Goal: Transaction & Acquisition: Obtain resource

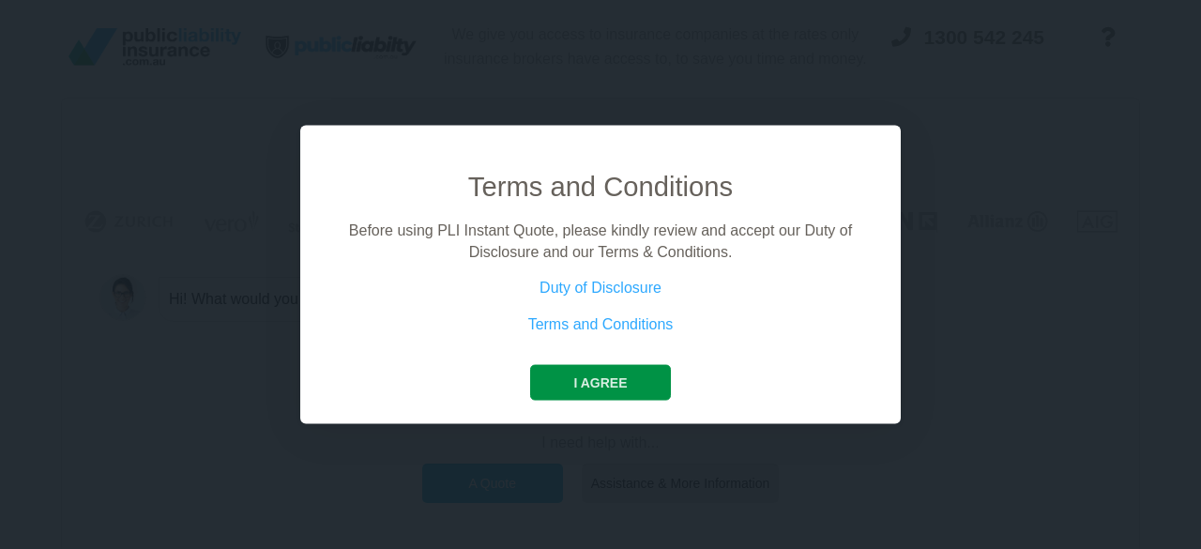
click at [563, 381] on button "I agree" at bounding box center [600, 383] width 140 height 36
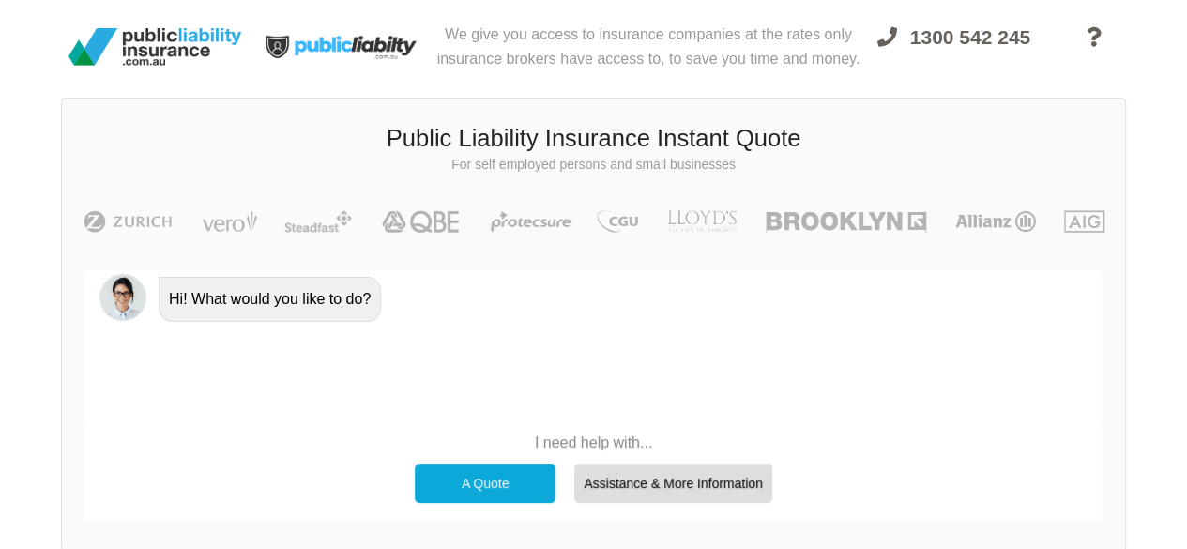
click at [520, 480] on div "A Quote" at bounding box center [485, 483] width 141 height 39
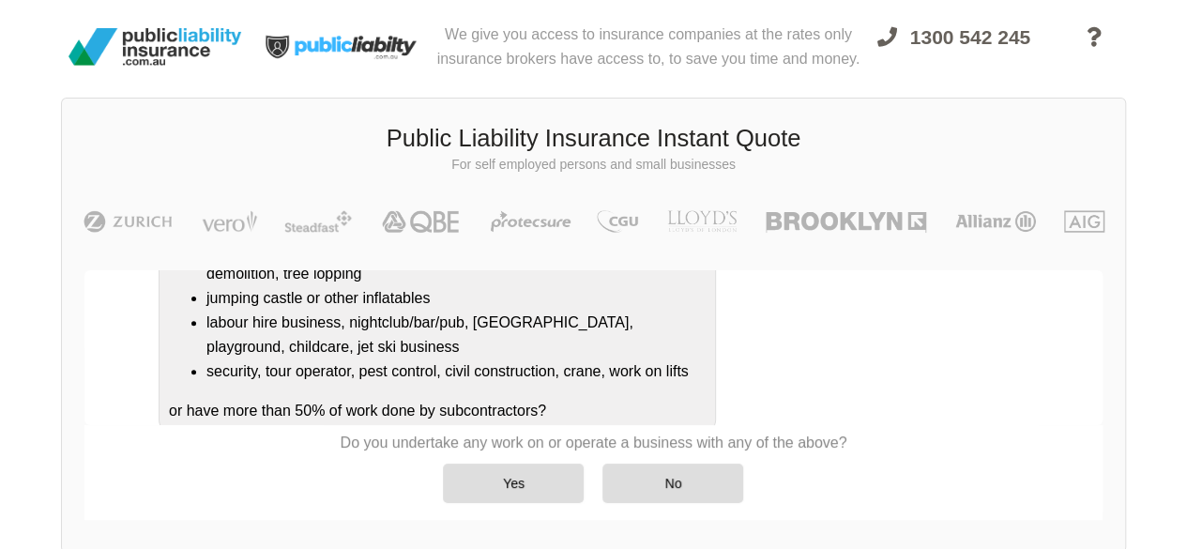
scroll to position [411, 0]
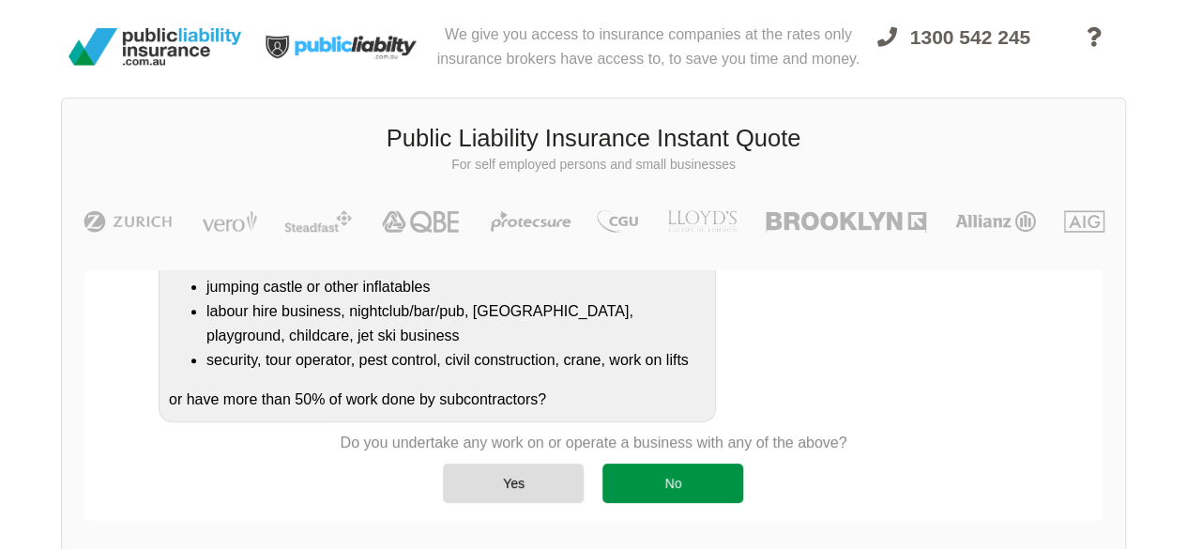
click at [651, 475] on div "No" at bounding box center [672, 483] width 141 height 39
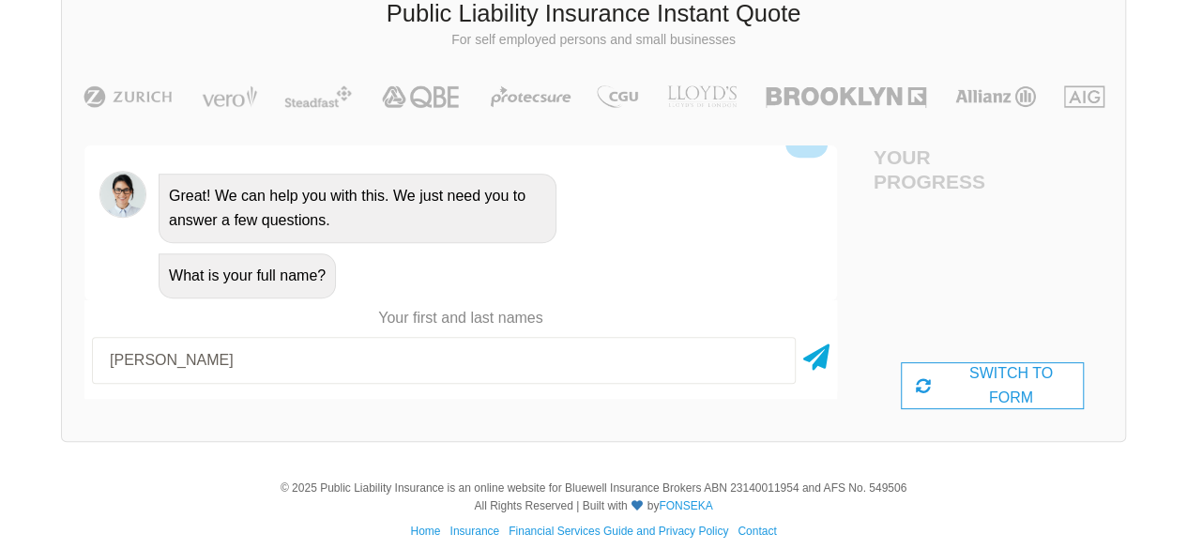
scroll to position [142, 0]
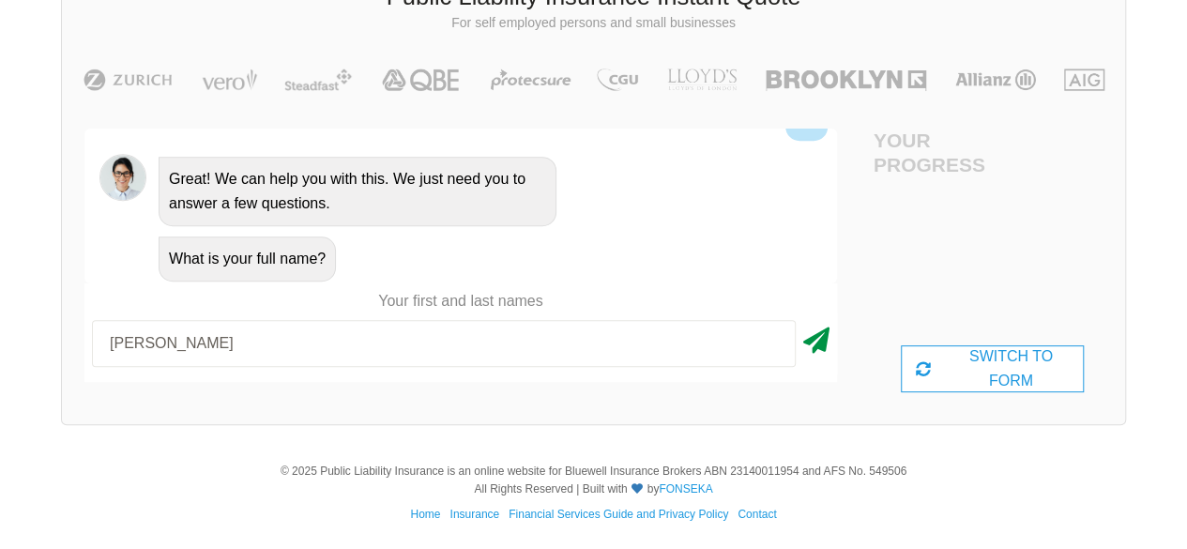
click at [822, 337] on icon at bounding box center [816, 337] width 26 height 34
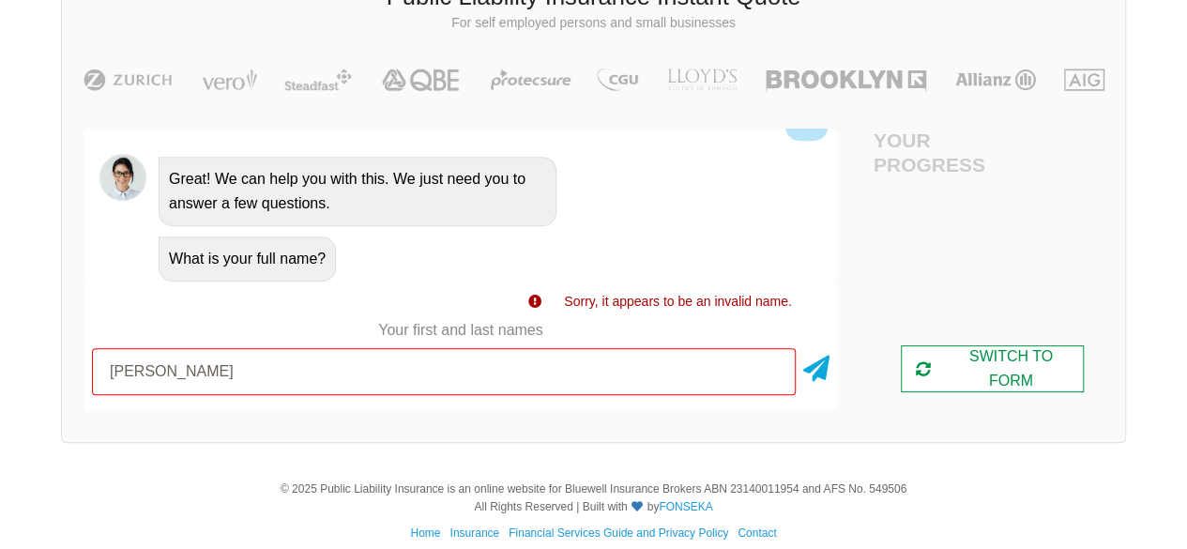
click at [971, 367] on div "SWITCH TO FORM" at bounding box center [992, 368] width 183 height 47
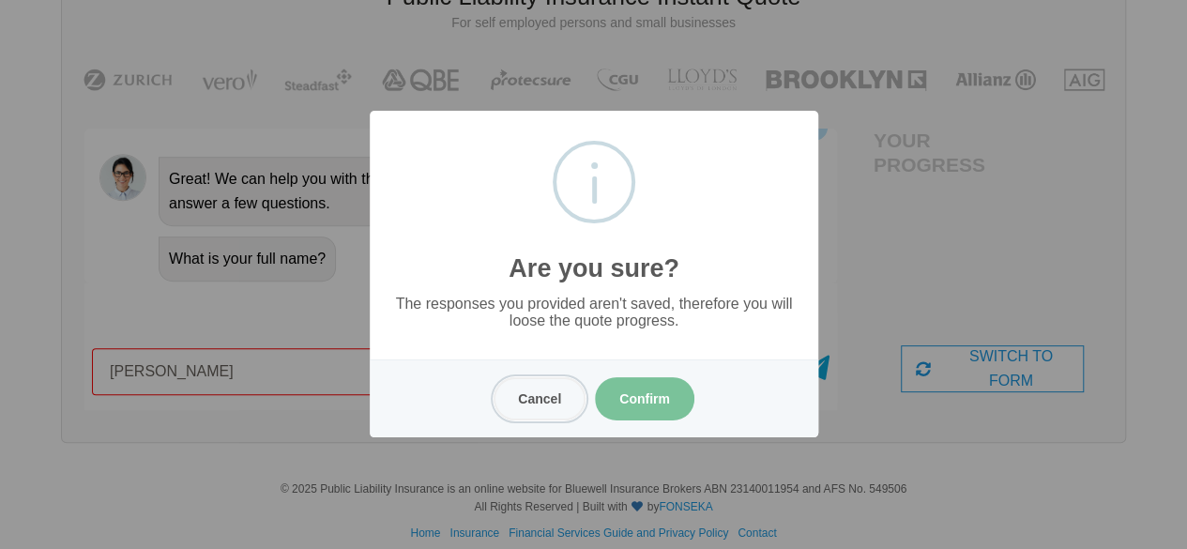
click at [540, 399] on button "Cancel" at bounding box center [540, 398] width 92 height 43
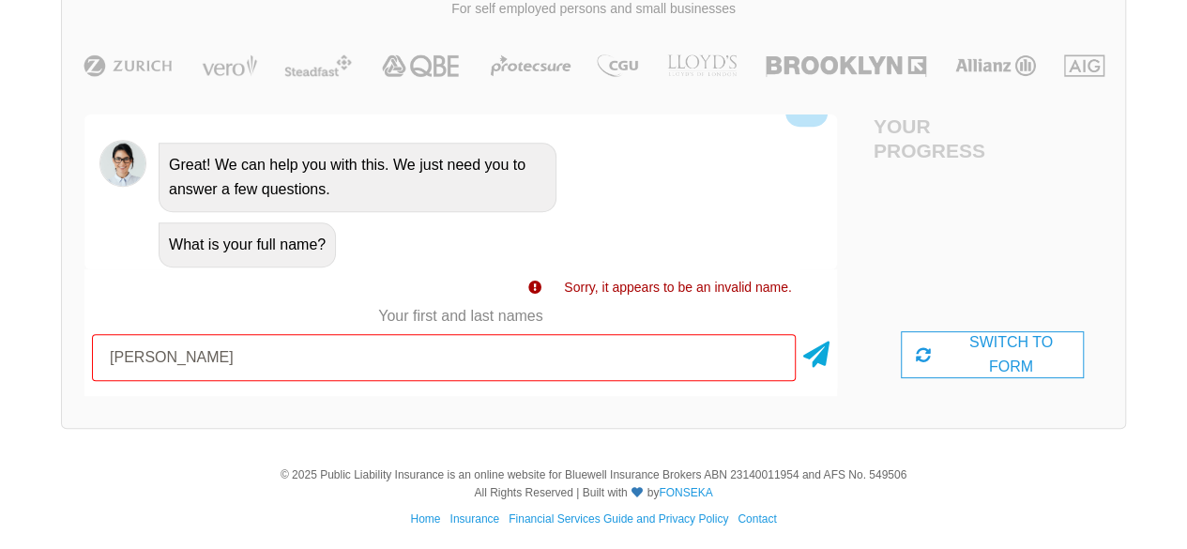
scroll to position [160, 0]
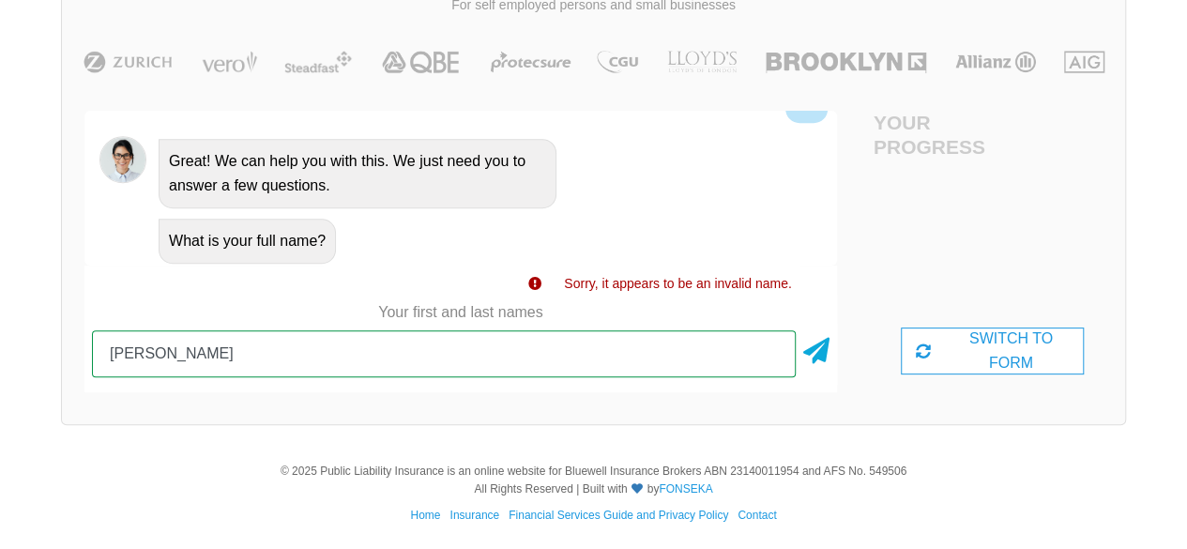
click at [520, 363] on input "[PERSON_NAME]" at bounding box center [444, 353] width 704 height 47
click at [151, 357] on input "[PERSON_NAME]" at bounding box center [444, 353] width 704 height 47
click at [246, 356] on input "[PERSON_NAME]" at bounding box center [444, 353] width 704 height 47
type input "[PERSON_NAME]"
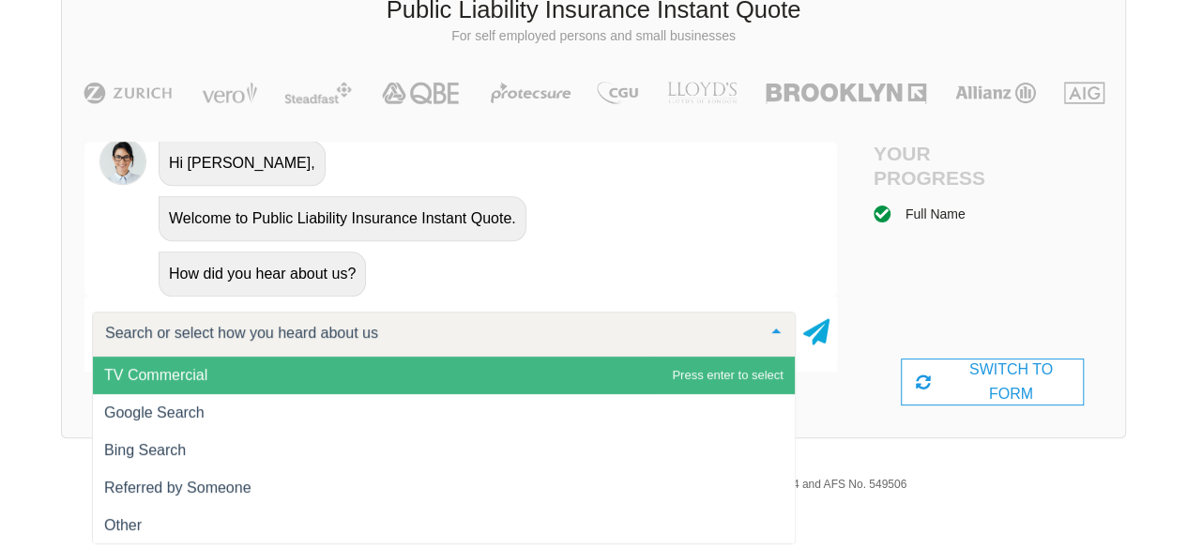
scroll to position [0, 0]
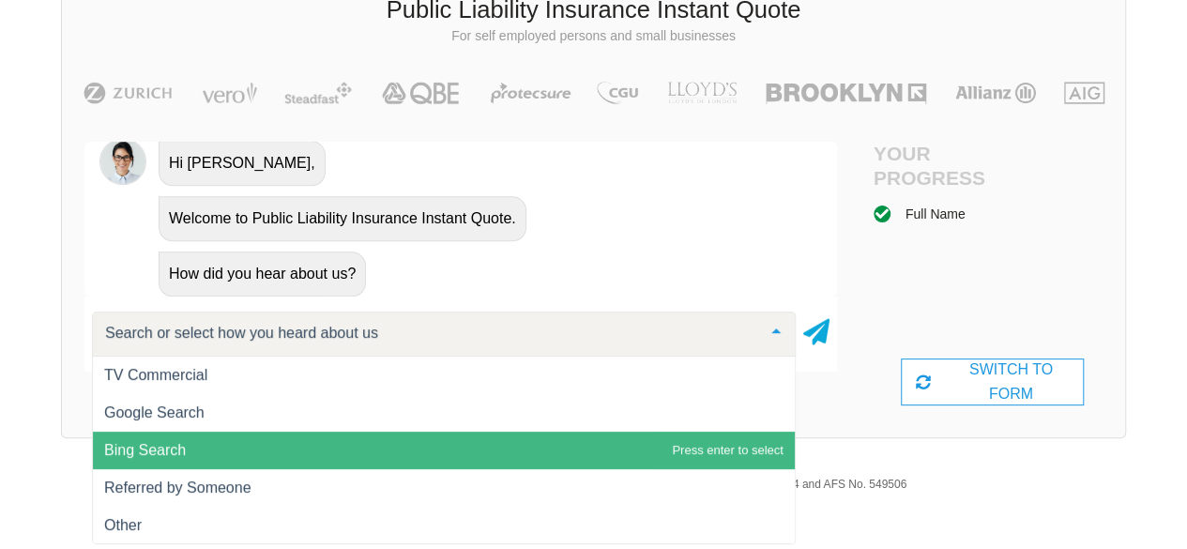
click at [201, 446] on span "Bing Search" at bounding box center [444, 451] width 702 height 38
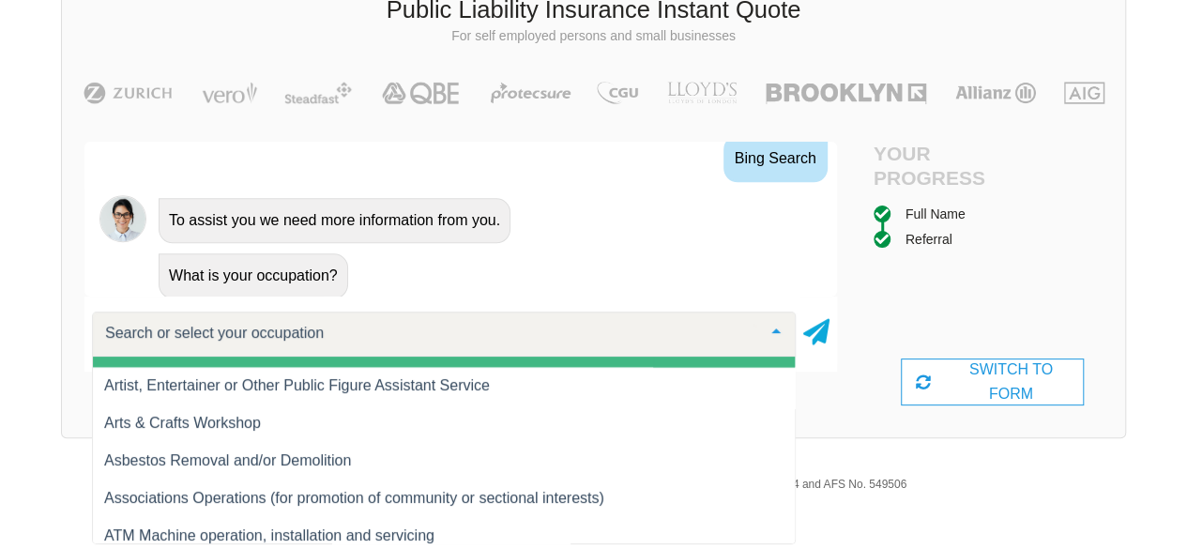
scroll to position [1407, 0]
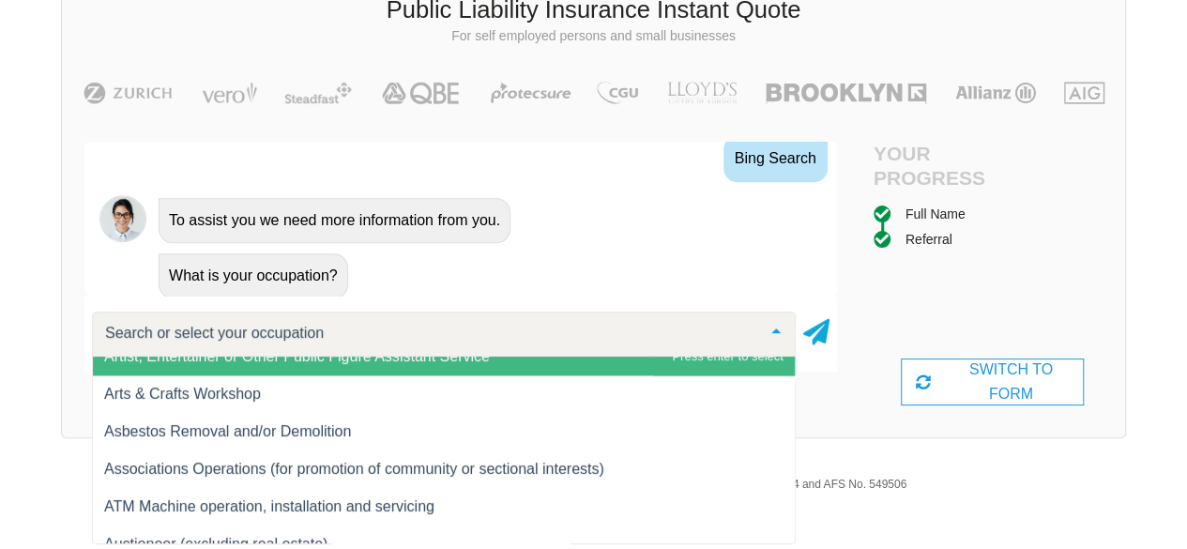
click at [186, 325] on input "text" at bounding box center [428, 333] width 657 height 19
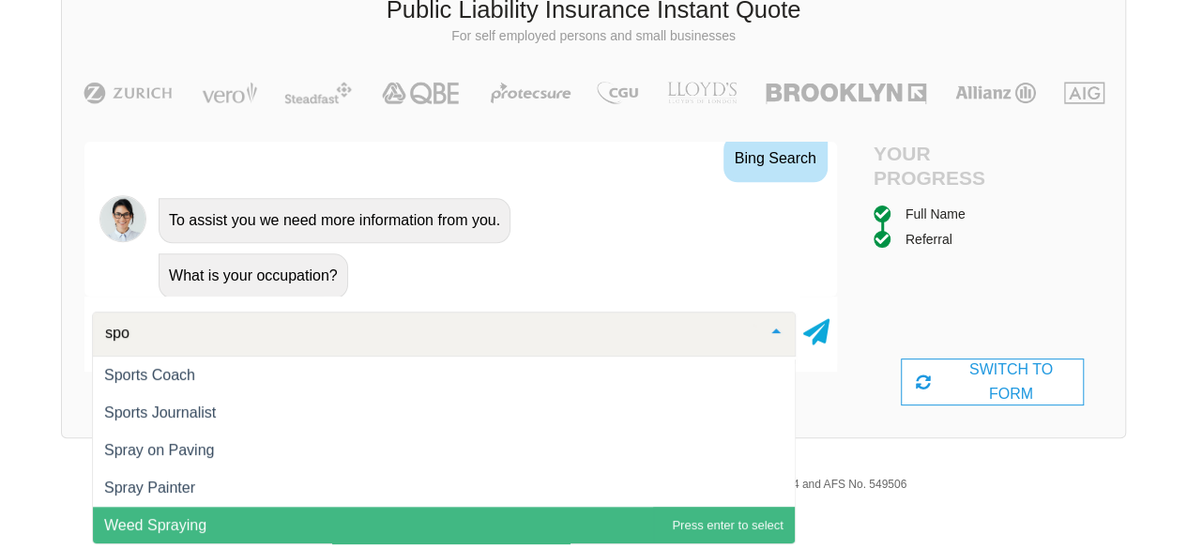
scroll to position [38, 0]
type input "sport"
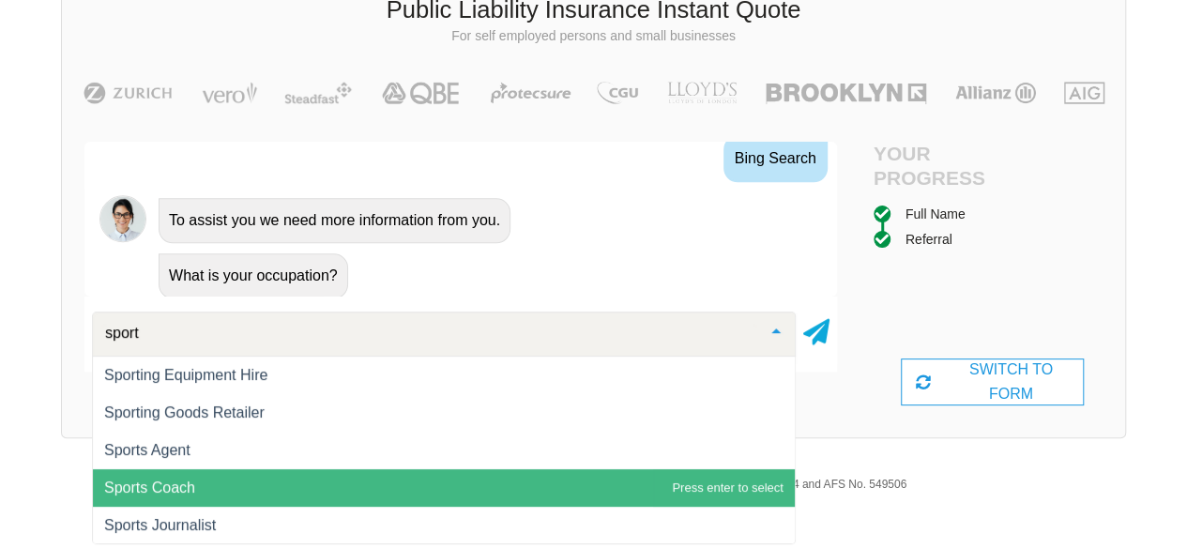
click at [197, 488] on span "Sports Coach" at bounding box center [444, 488] width 702 height 38
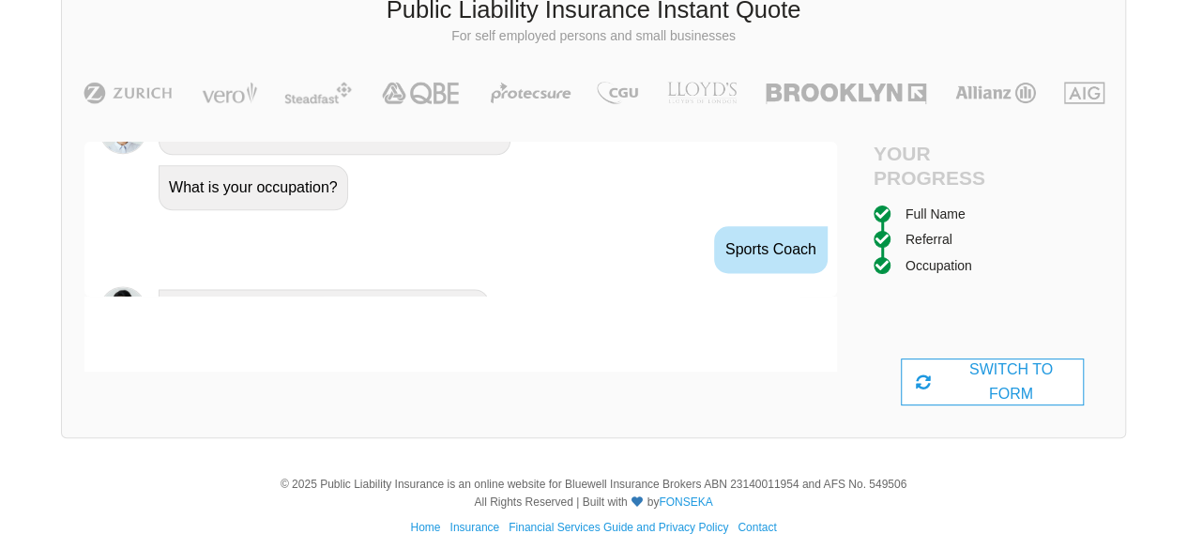
scroll to position [1269, 0]
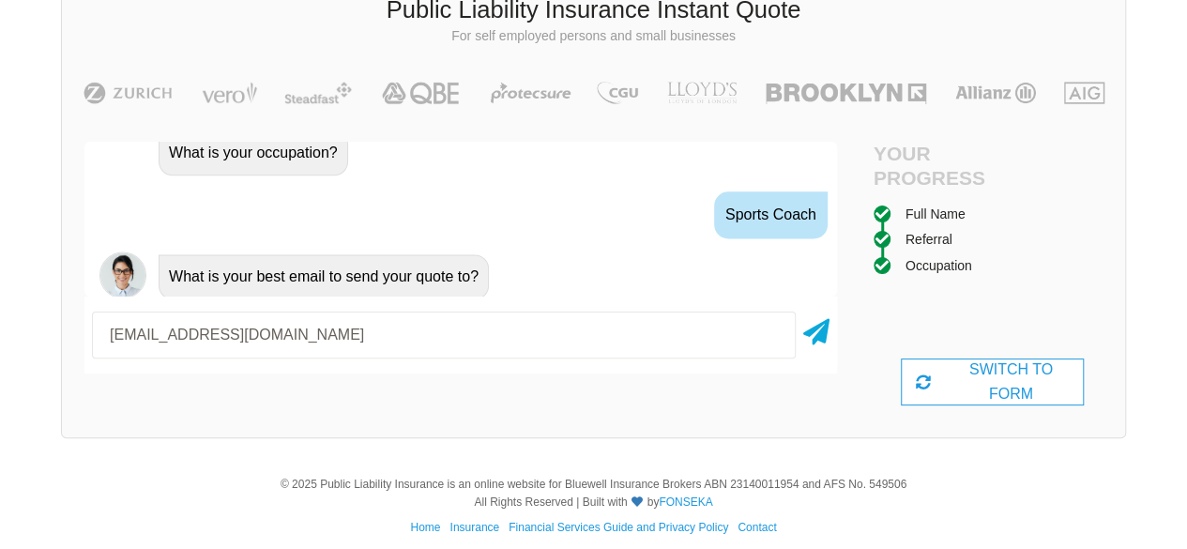
type input "[EMAIL_ADDRESS][DOMAIN_NAME]"
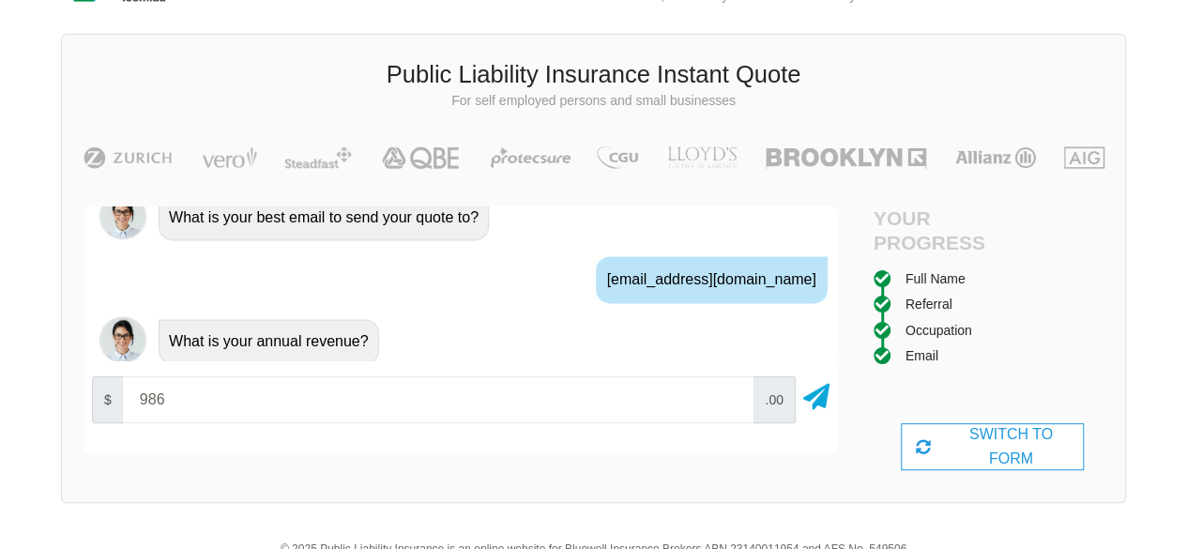
scroll to position [35, 0]
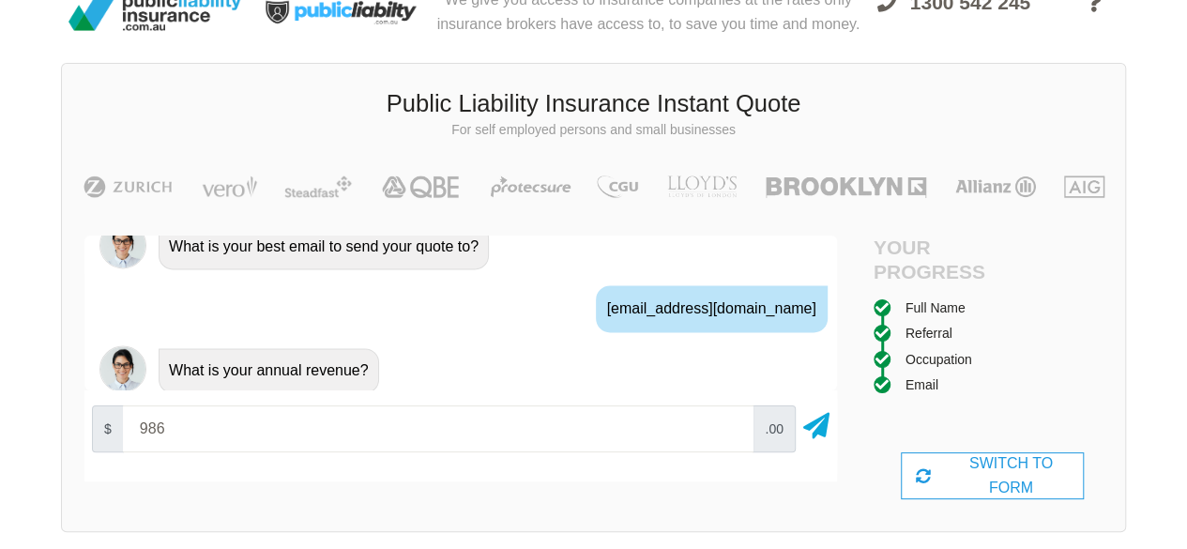
click at [140, 429] on input "986" at bounding box center [438, 428] width 631 height 47
click at [194, 440] on input "986" at bounding box center [438, 428] width 631 height 47
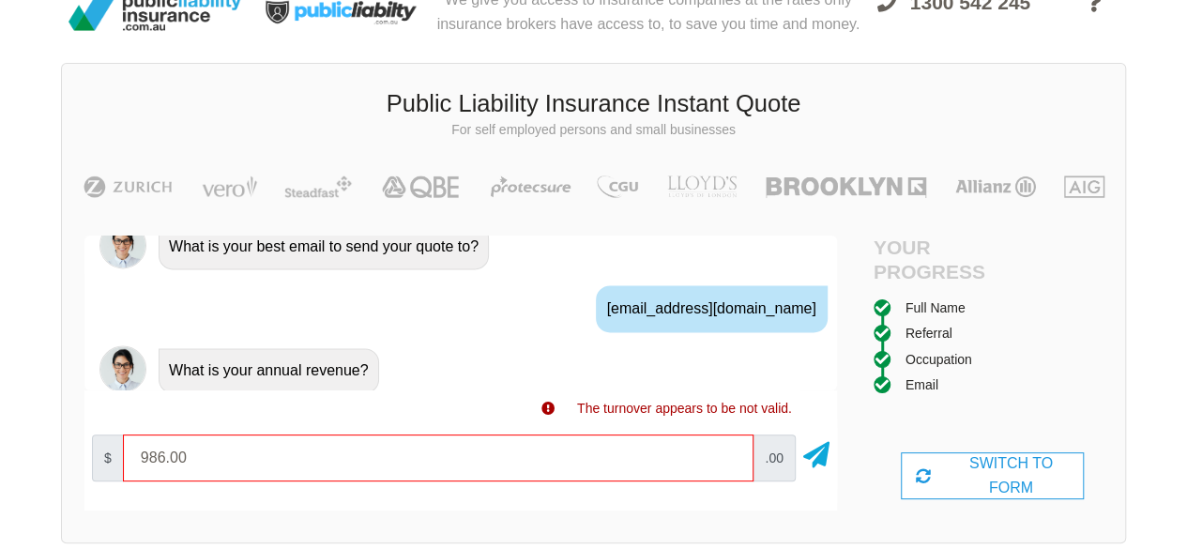
click at [277, 459] on input "986.00" at bounding box center [438, 457] width 631 height 47
click at [725, 464] on input "986.00" at bounding box center [438, 457] width 631 height 47
click at [434, 476] on input "986.00" at bounding box center [438, 457] width 631 height 47
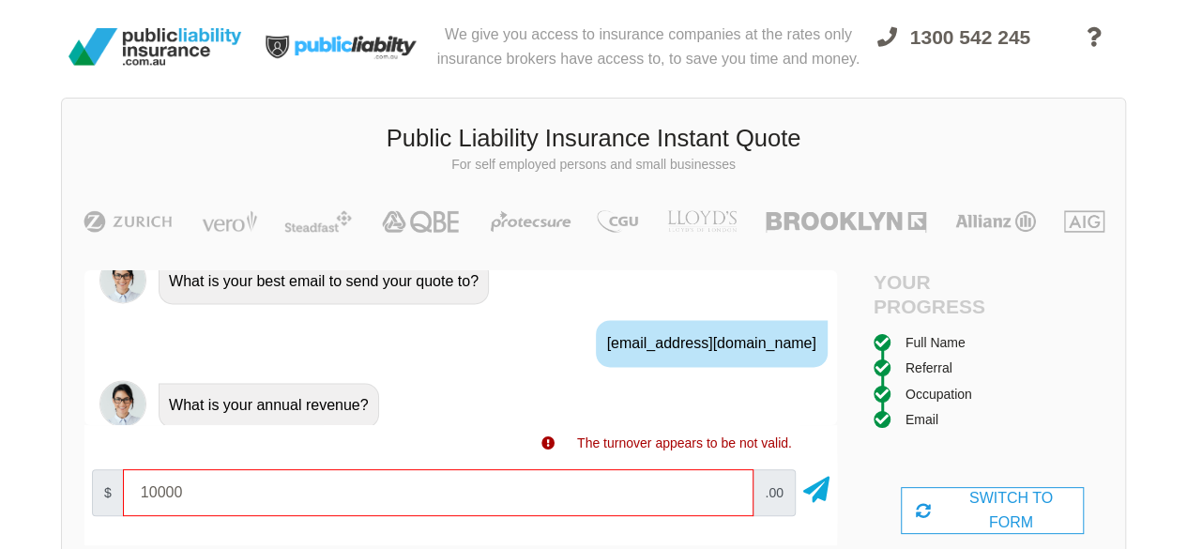
scroll to position [153, 0]
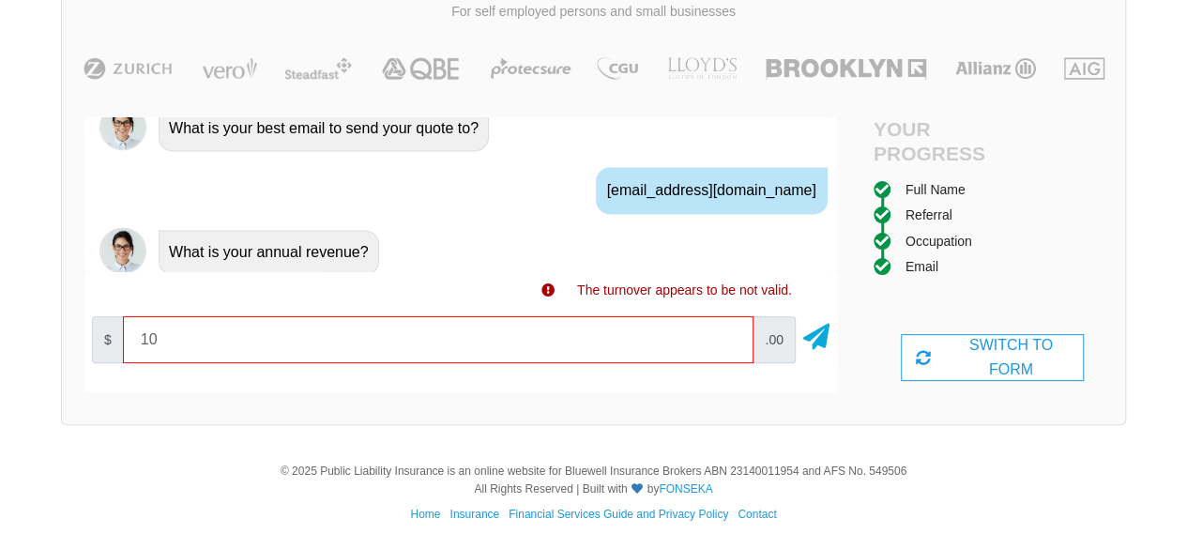
type input "1"
type input "9"
type input "1000"
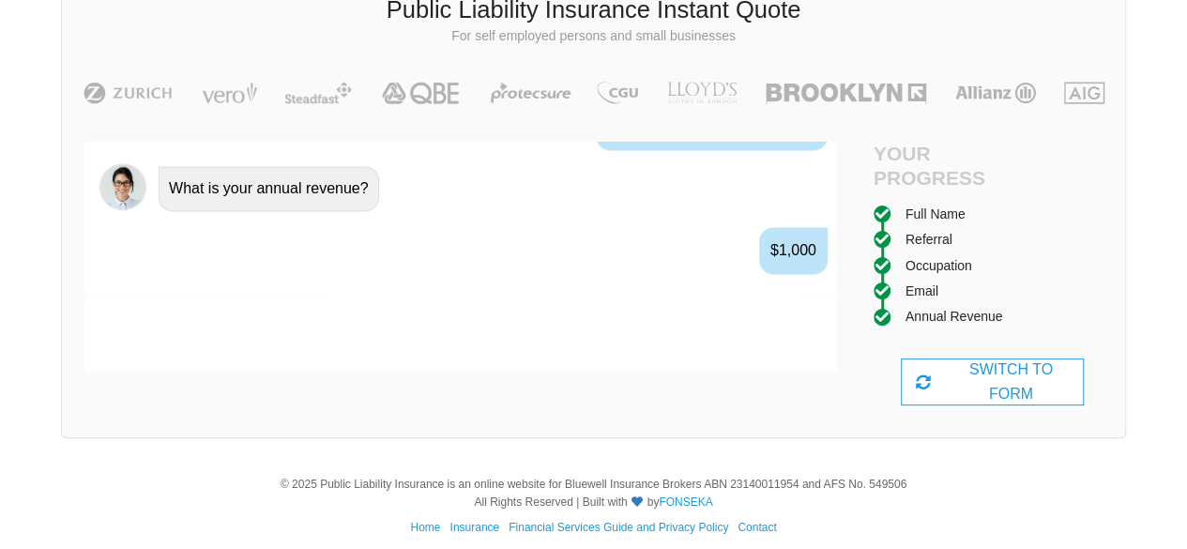
scroll to position [1515, 0]
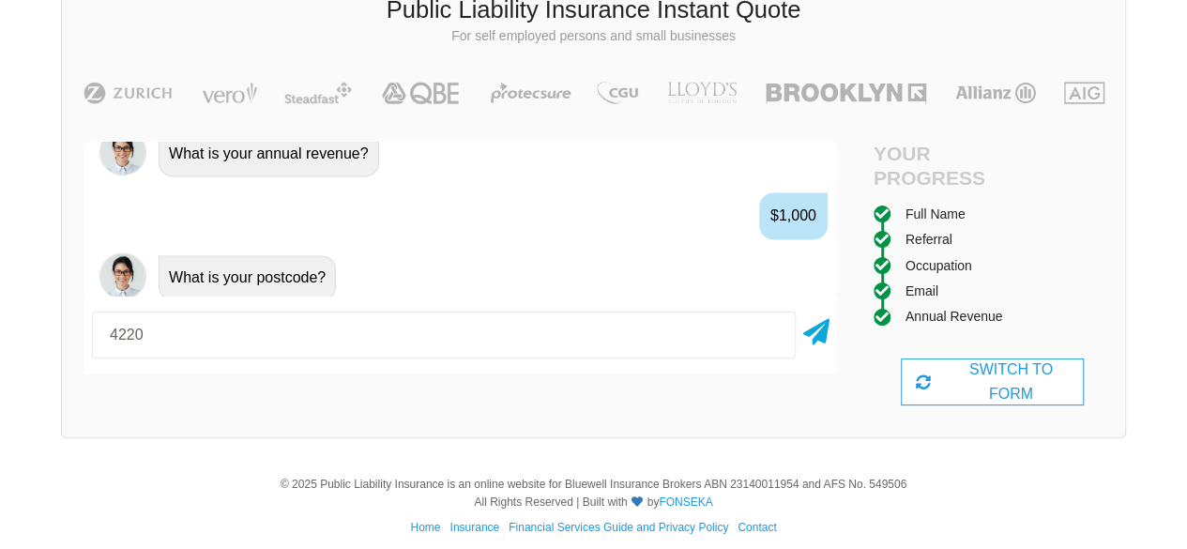
type input "4220"
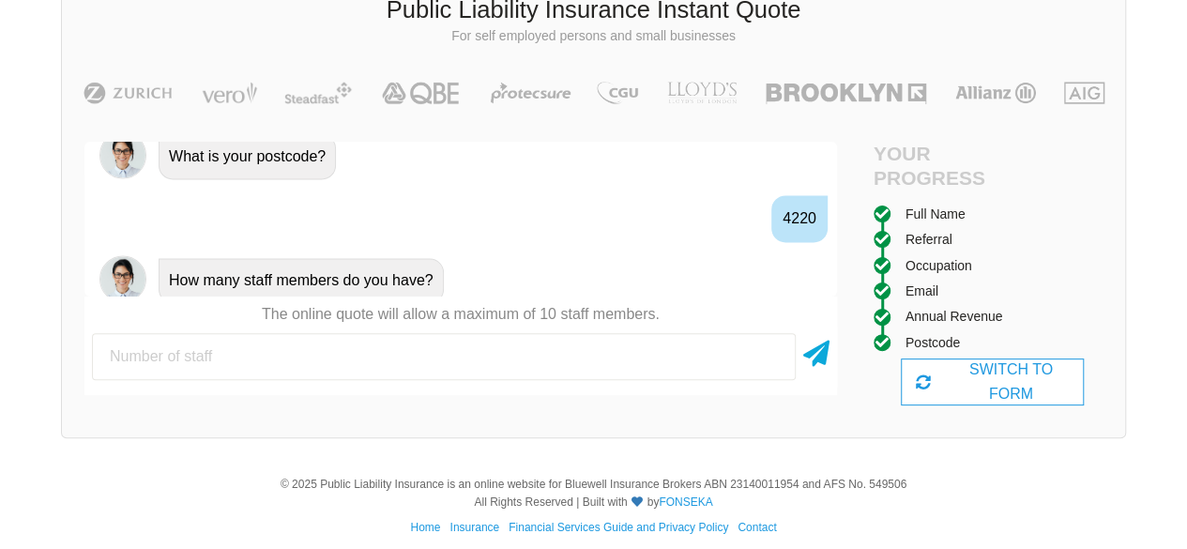
scroll to position [1638, 0]
type input "2"
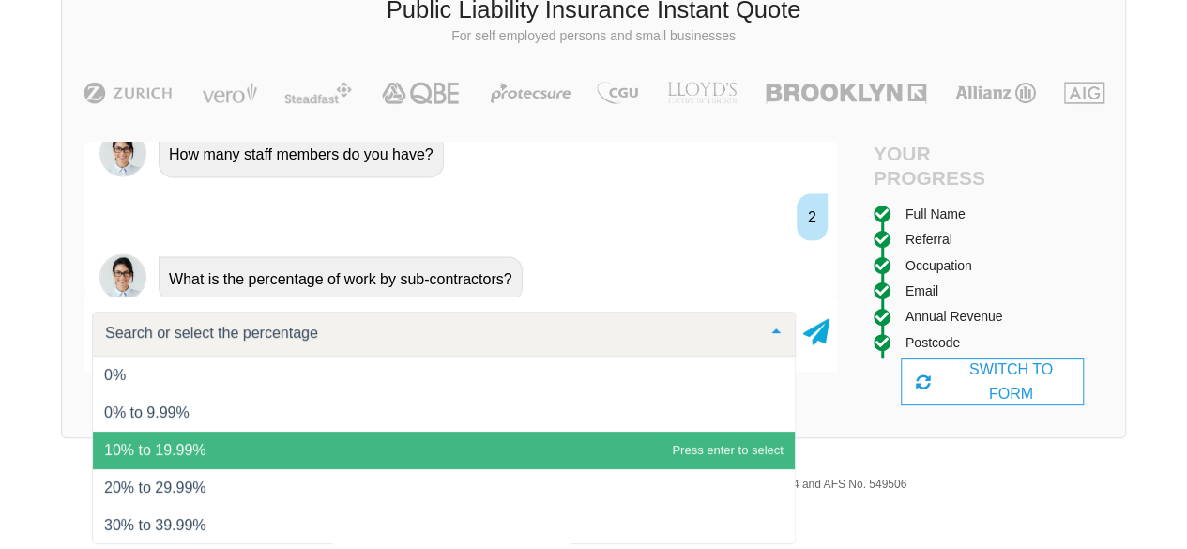
scroll to position [75, 0]
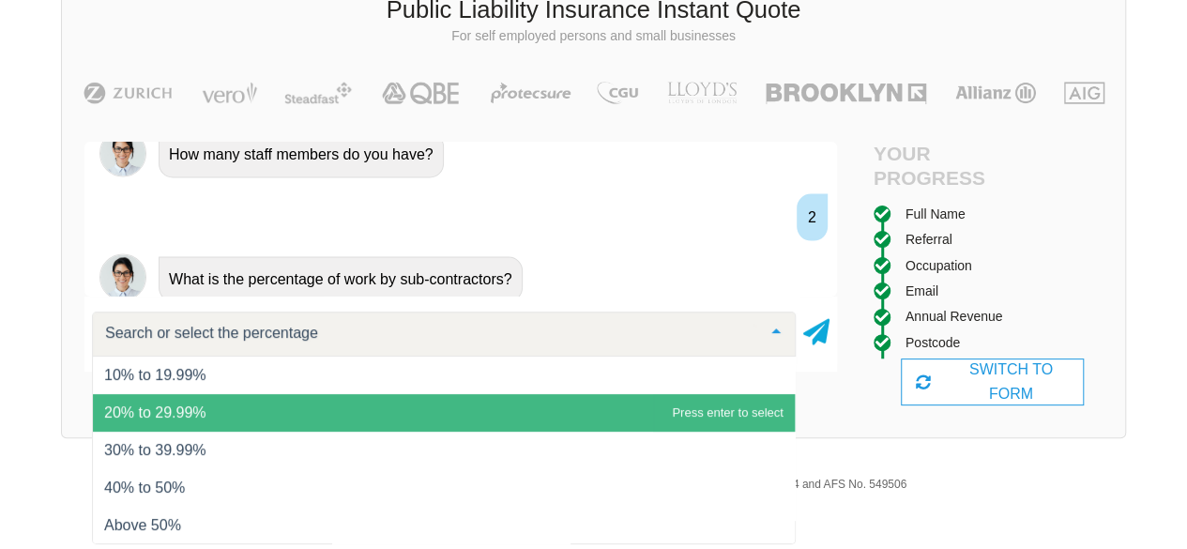
click at [179, 412] on span "20% to 29.99%" at bounding box center [155, 412] width 102 height 16
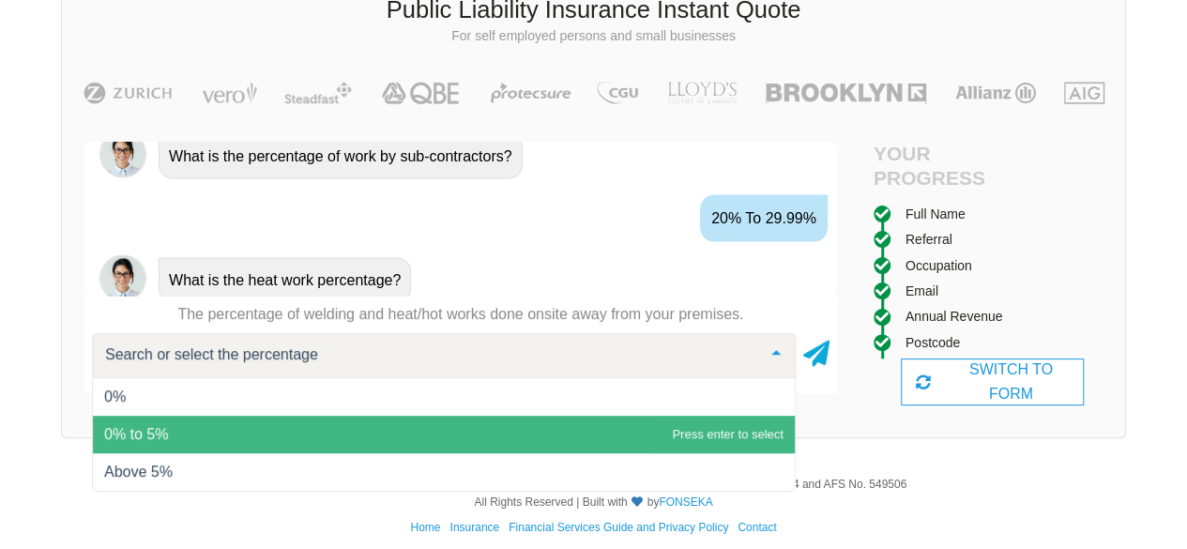
scroll to position [142, 0]
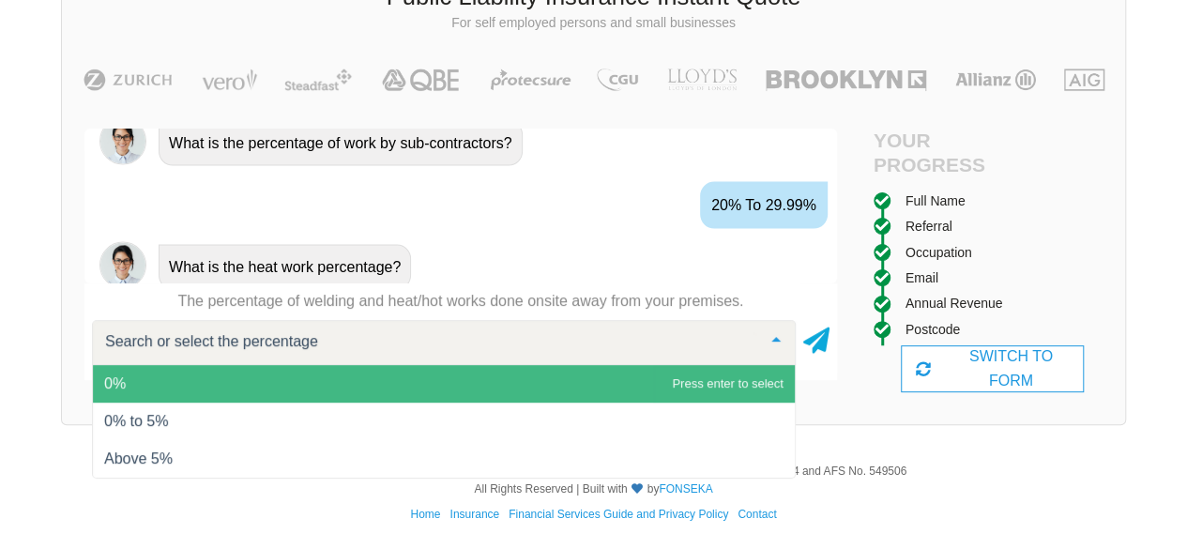
click at [149, 391] on span "0%" at bounding box center [444, 384] width 702 height 38
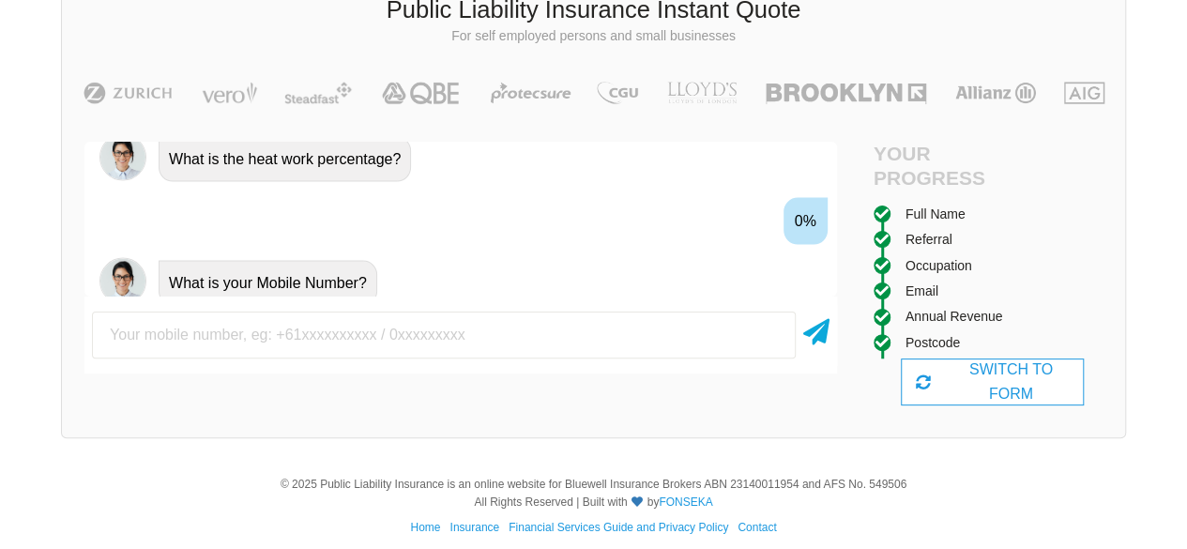
scroll to position [2008, 0]
type input "0414570467"
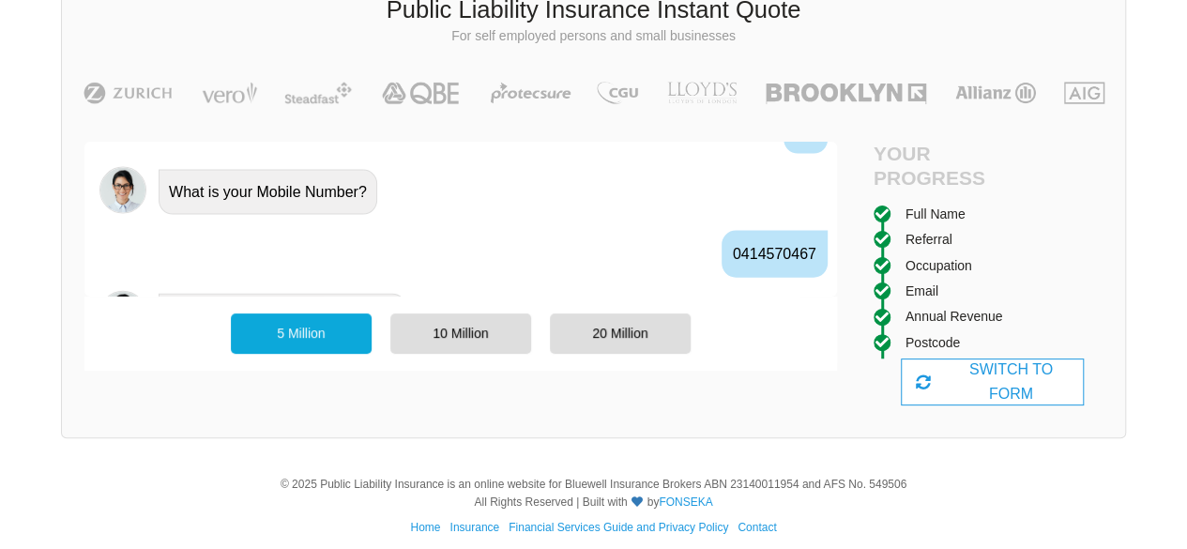
scroll to position [2132, 0]
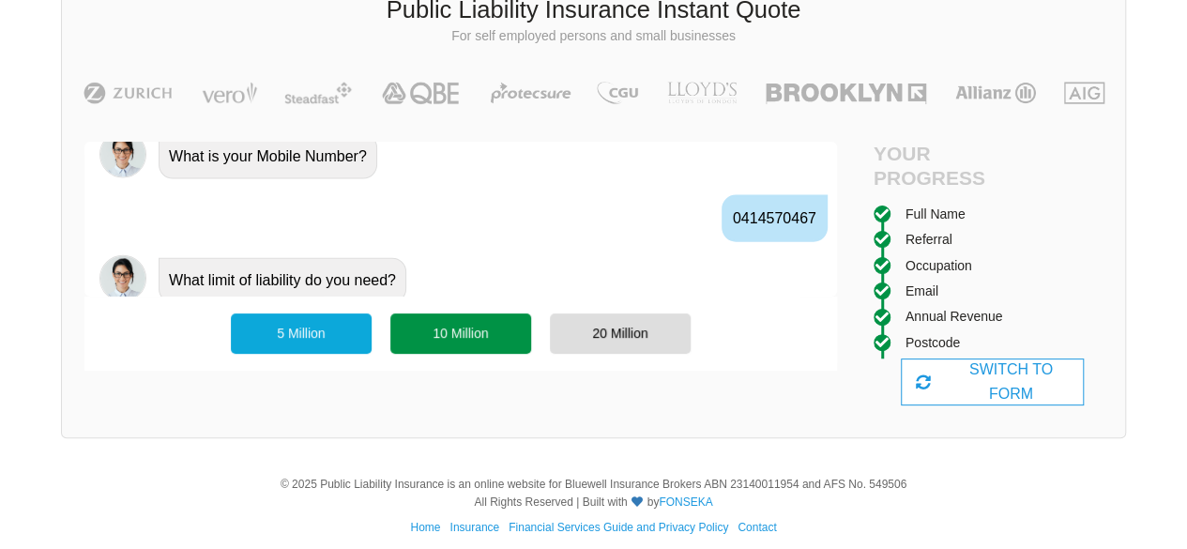
click at [460, 338] on div "10 Million" at bounding box center [460, 332] width 141 height 39
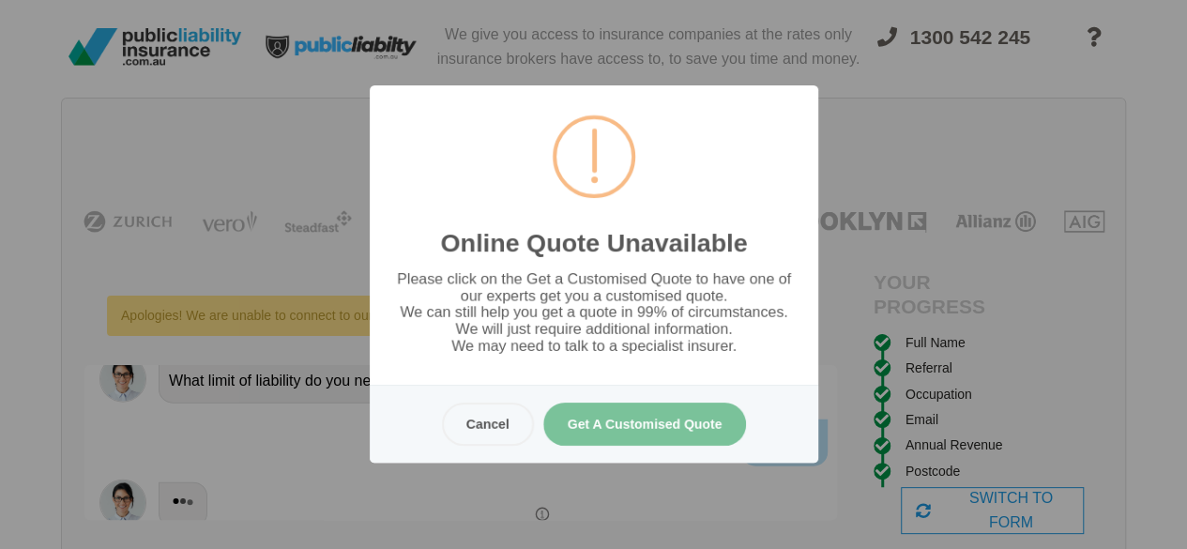
scroll to position [0, 0]
click at [480, 423] on button "Cancel" at bounding box center [487, 424] width 92 height 43
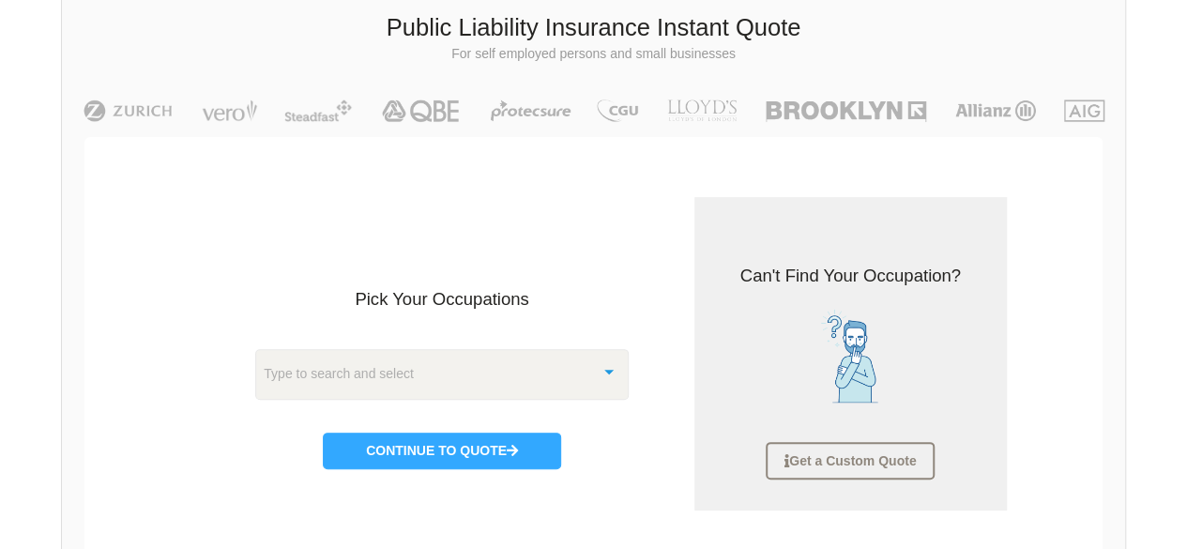
scroll to position [141, 0]
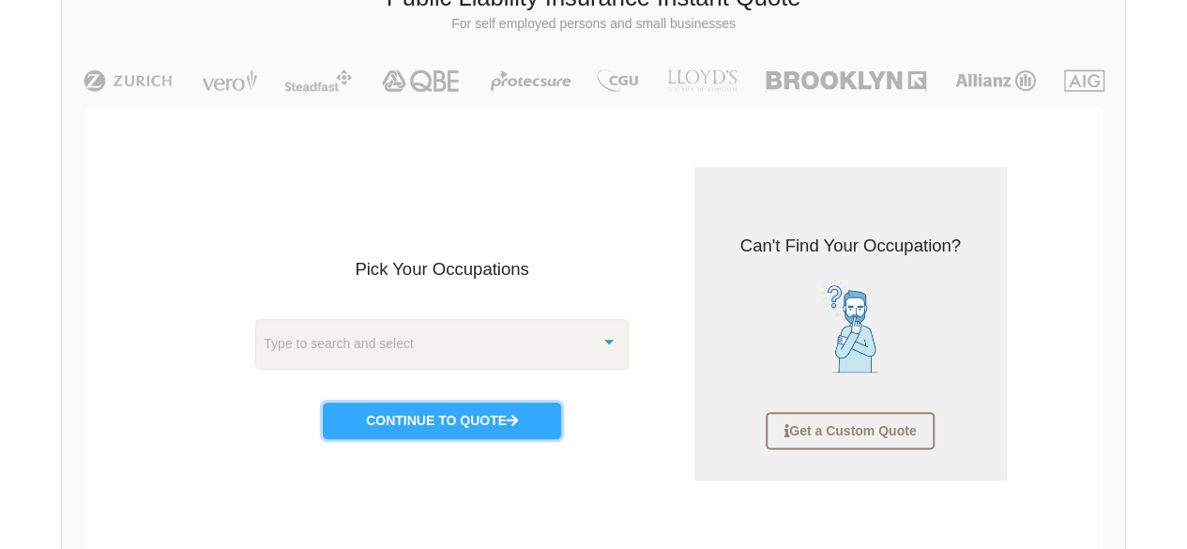
click at [469, 424] on button "Continue to Quote" at bounding box center [442, 421] width 238 height 36
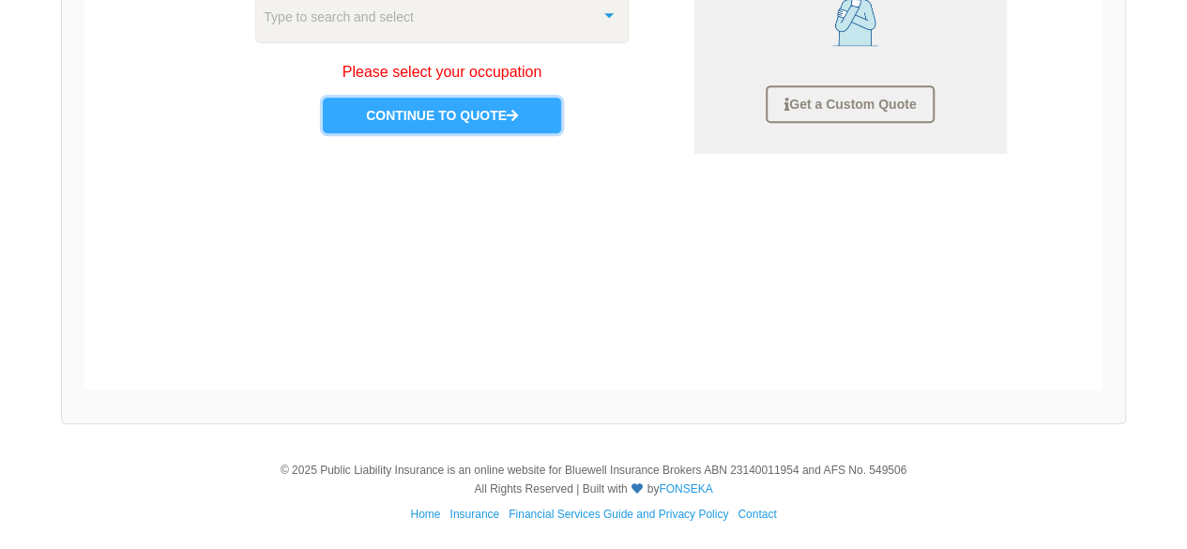
scroll to position [280, 0]
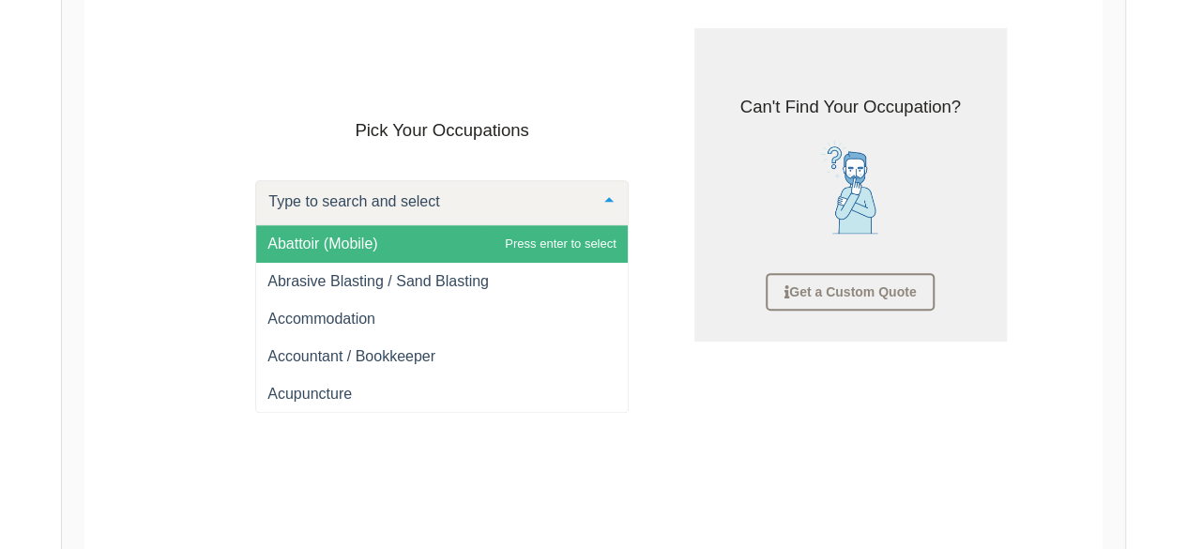
click at [561, 213] on div at bounding box center [441, 202] width 373 height 45
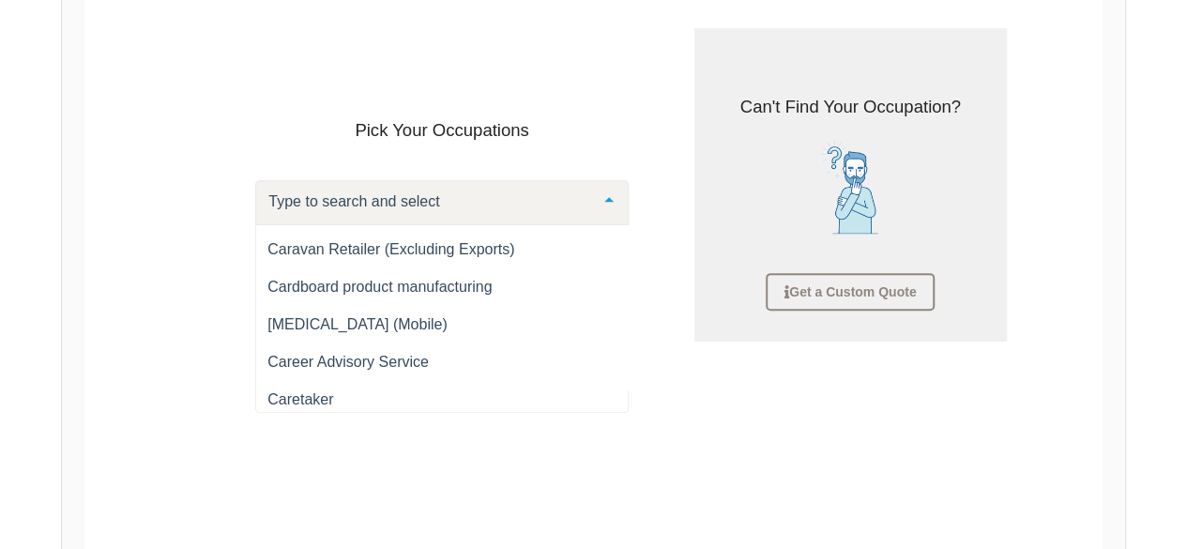
scroll to position [4410, 0]
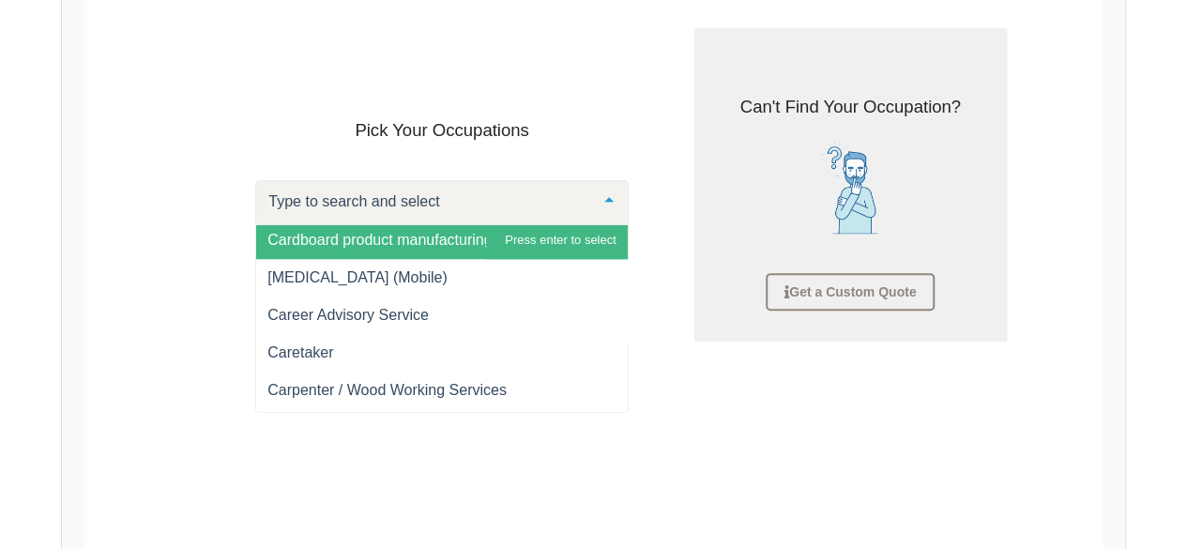
click at [306, 202] on input "text" at bounding box center [427, 201] width 327 height 19
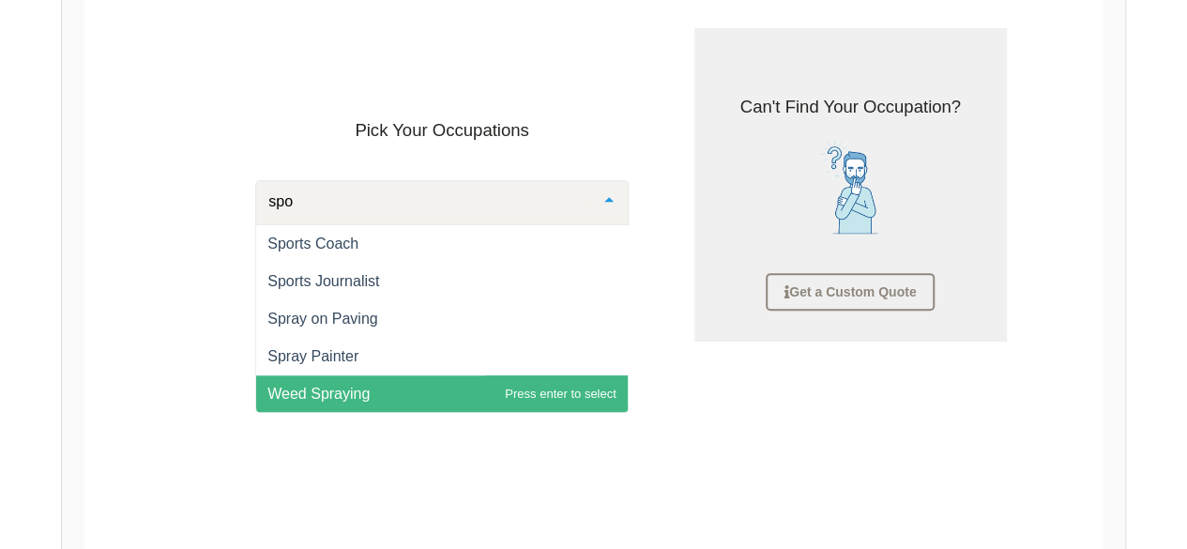
scroll to position [38, 0]
type input "sport"
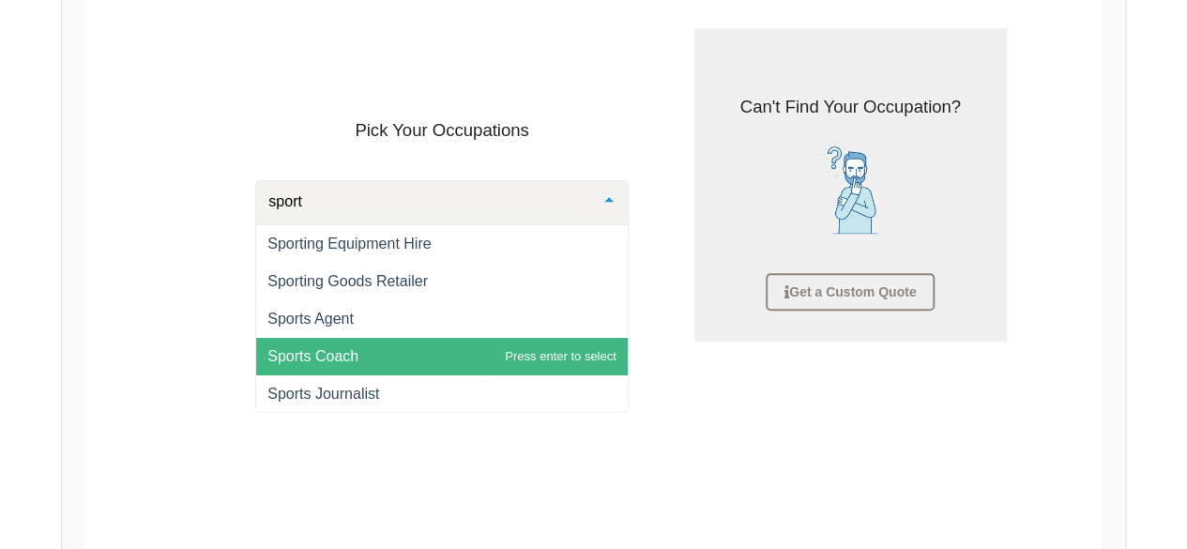
click at [335, 352] on span "Sports Coach" at bounding box center [312, 356] width 91 height 16
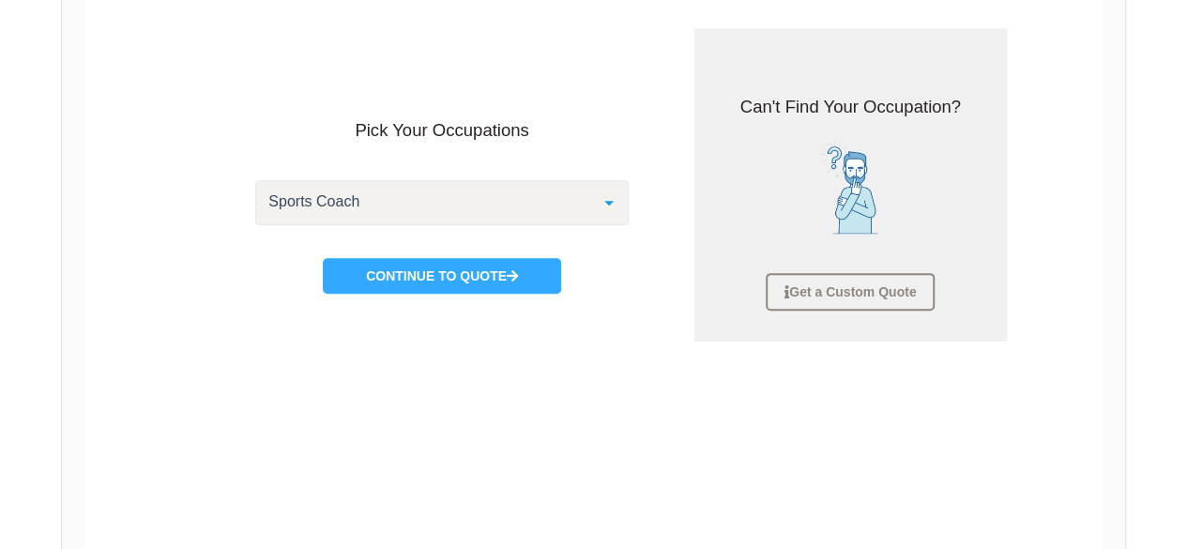
scroll to position [4470, 0]
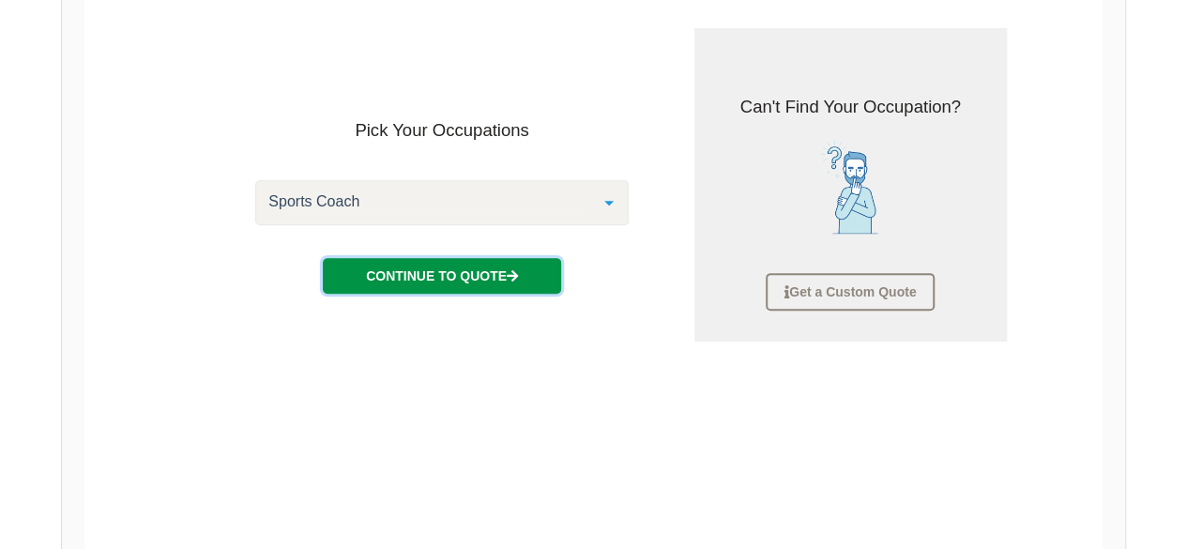
click at [414, 270] on button "Continue to Quote" at bounding box center [442, 276] width 238 height 36
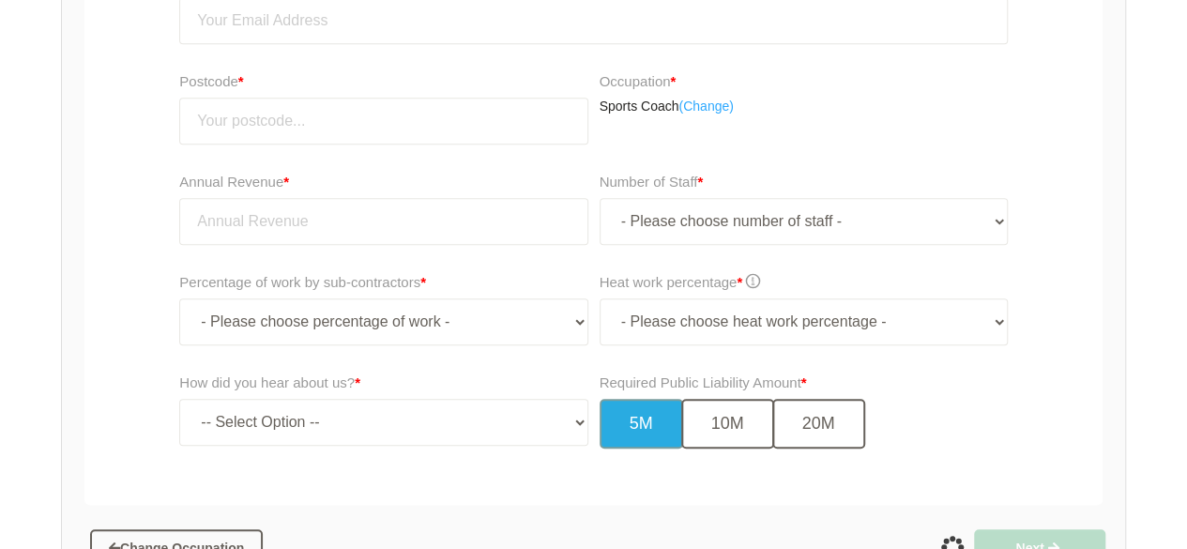
scroll to position [632, 0]
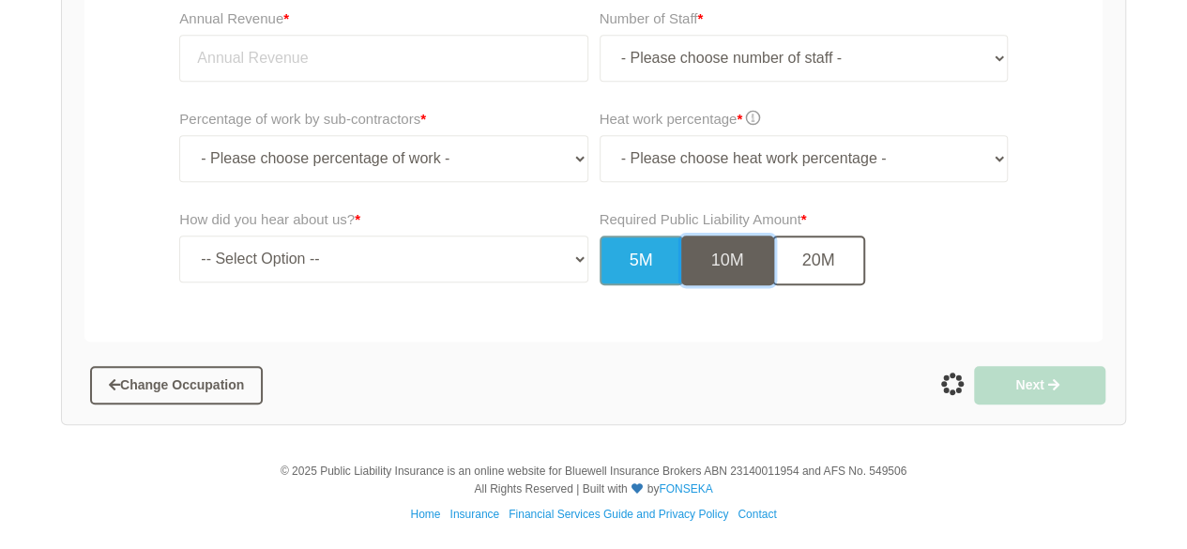
click at [720, 265] on button "10M" at bounding box center [727, 261] width 93 height 50
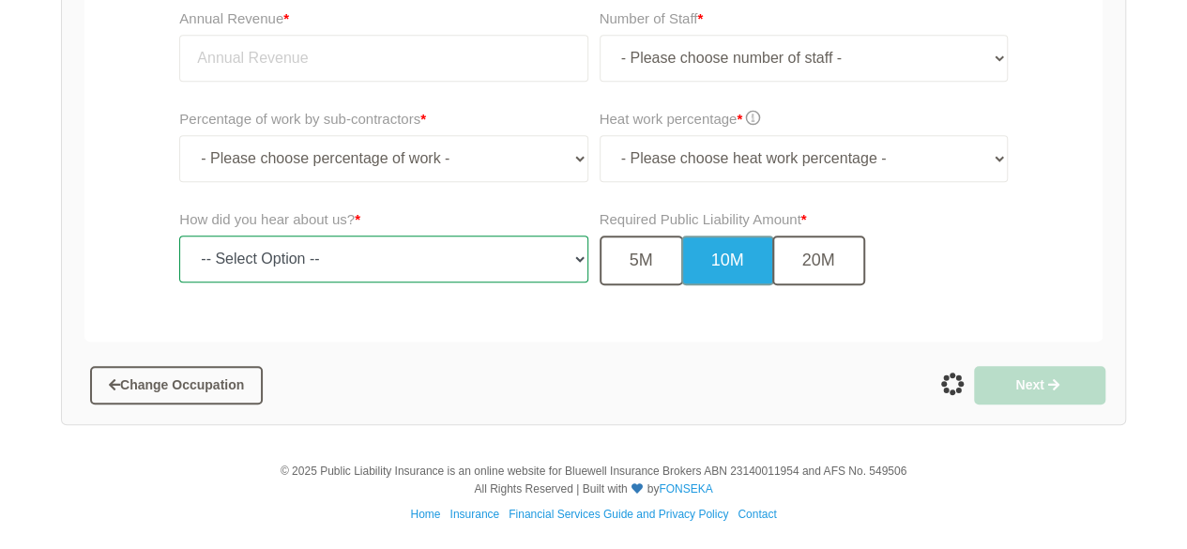
click at [374, 281] on select "-- Select Option -- TV Commercial Google Search Bing Search Referred by Someone…" at bounding box center [383, 259] width 408 height 47
select select "bing"
click at [179, 236] on select "-- Select Option -- TV Commercial Google Search Bing Search Referred by Someone…" at bounding box center [383, 259] width 408 height 47
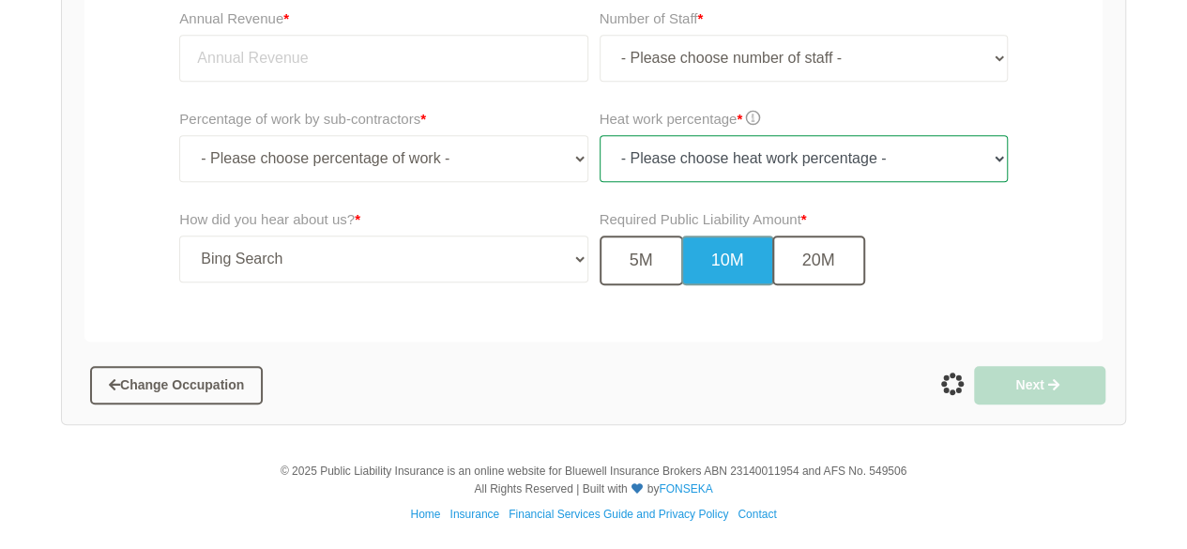
click at [631, 161] on select "- Please choose heat work percentage - 0% 0 to 5% Above 5%" at bounding box center [804, 158] width 408 height 47
select select "0"
click at [600, 135] on select "- Please choose heat work percentage - 0% 0 to 5% Above 5%" at bounding box center [804, 158] width 408 height 47
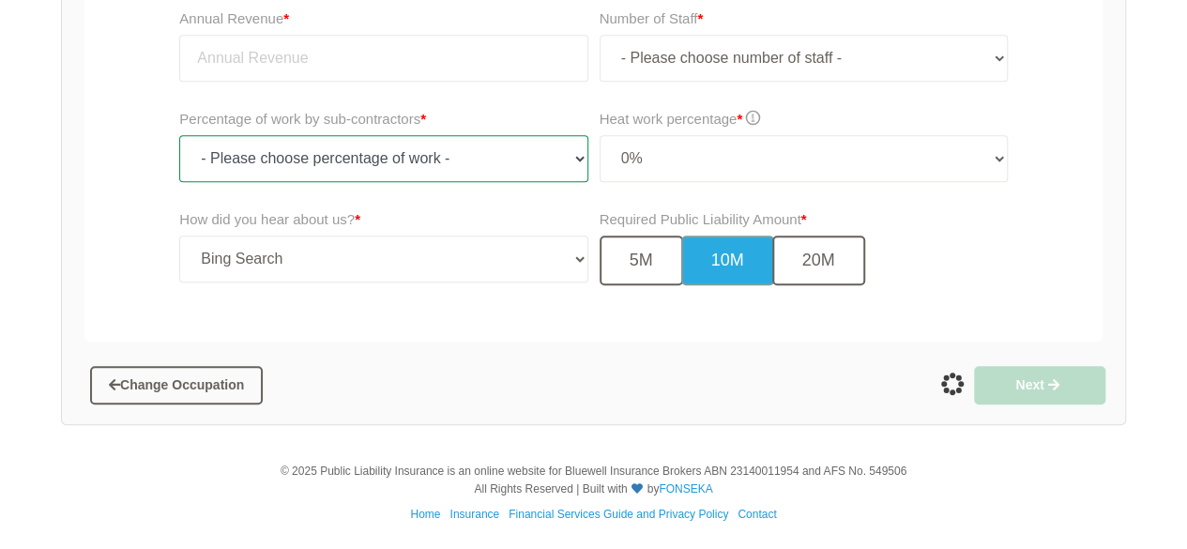
click at [363, 157] on select "- Please choose percentage of work - 0% 0 to 9.99% 10% to 19.99% 20% to 29.99% …" at bounding box center [383, 158] width 408 height 47
select select "20-29.99"
click at [179, 135] on select "- Please choose percentage of work - 0% 0 to 9.99% 10% to 19.99% 20% to 29.99% …" at bounding box center [383, 158] width 408 height 47
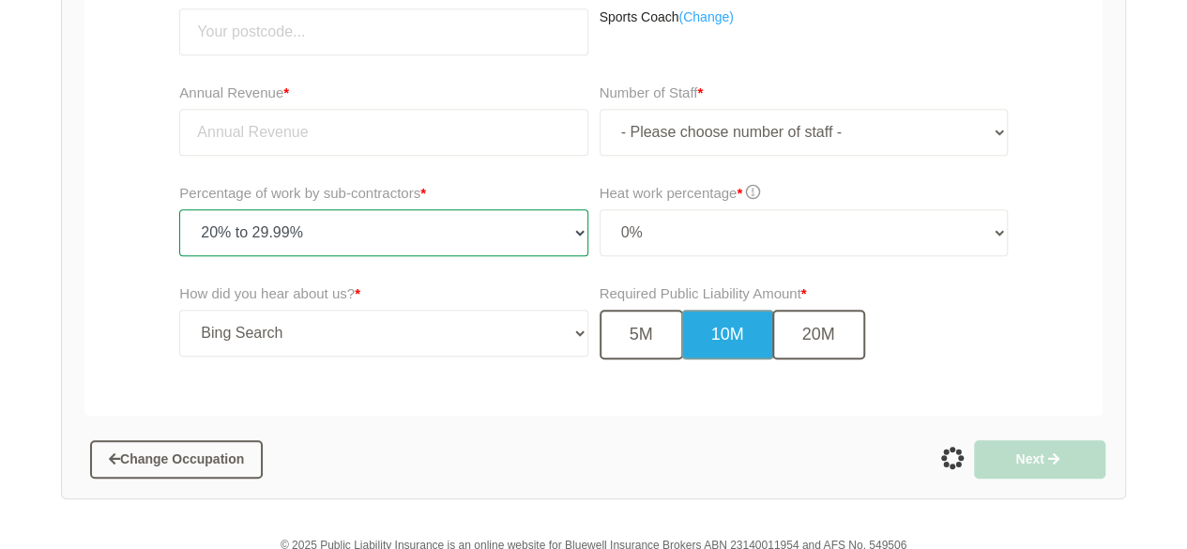
scroll to position [445, 0]
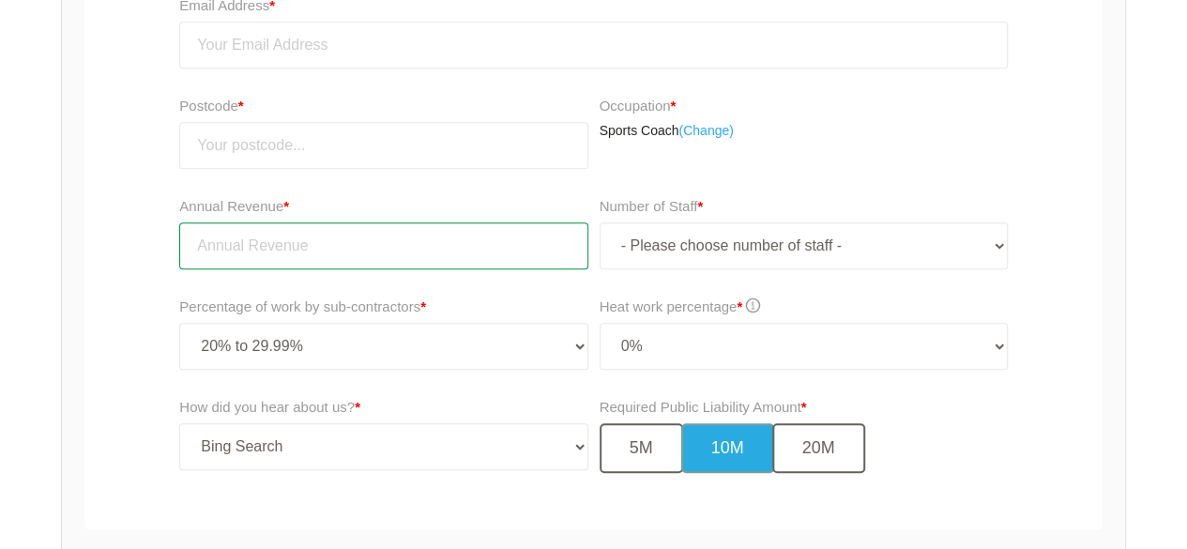
click at [334, 255] on input "tel" at bounding box center [383, 245] width 408 height 47
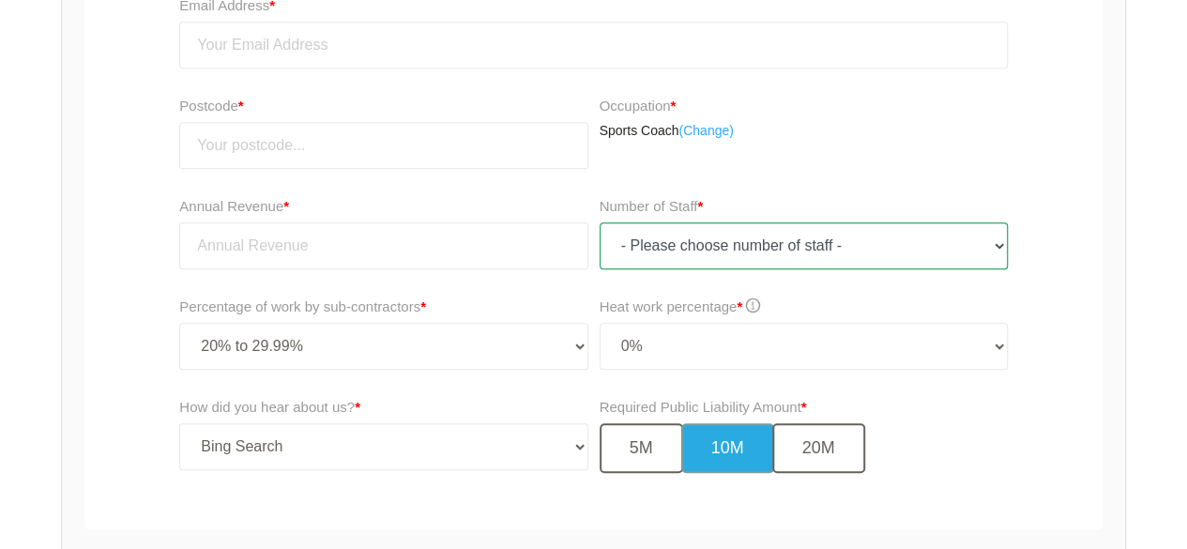
click at [646, 242] on select "- Please choose number of staff - 1 2 3 4 5 6 7 8 9 10 11+" at bounding box center [804, 245] width 408 height 47
select select "2"
click at [600, 222] on select "- Please choose number of staff - 1 2 3 4 5 6 7 8 9 10 11+" at bounding box center [804, 245] width 408 height 47
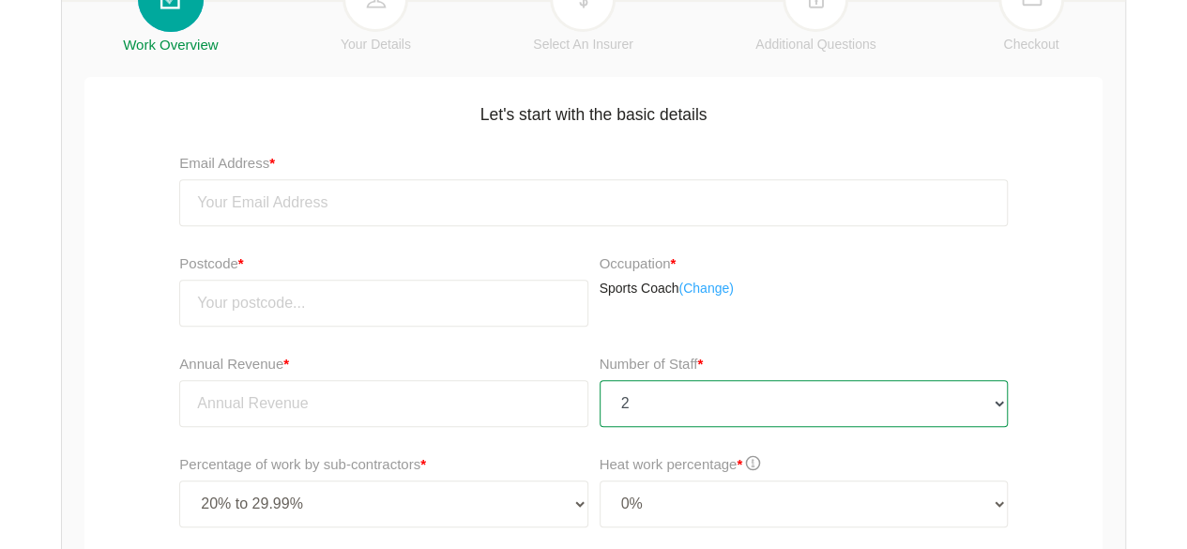
scroll to position [257, 0]
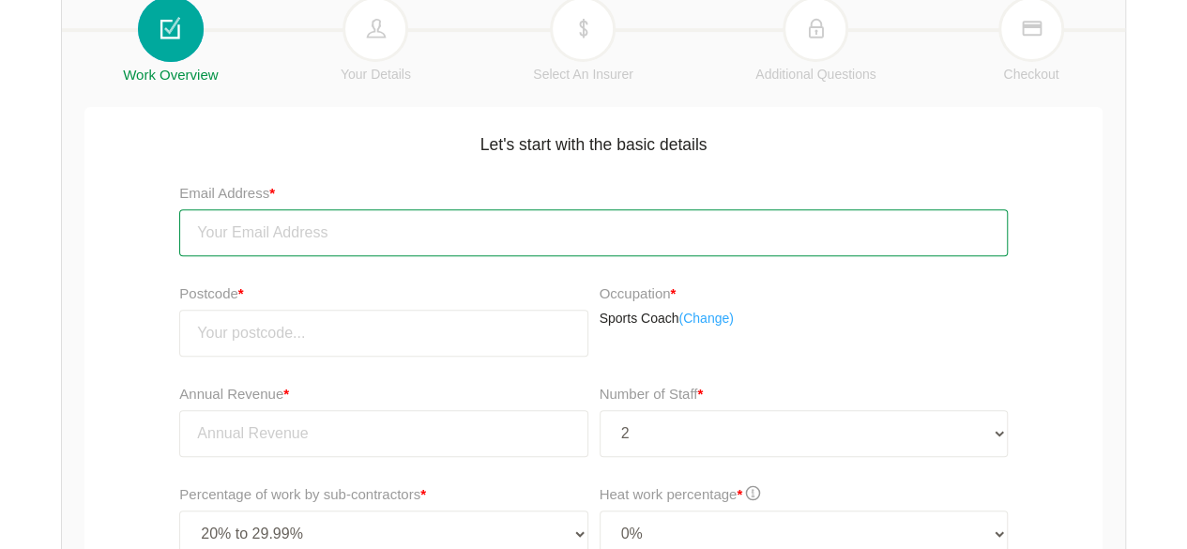
click at [311, 236] on input "email" at bounding box center [593, 232] width 829 height 47
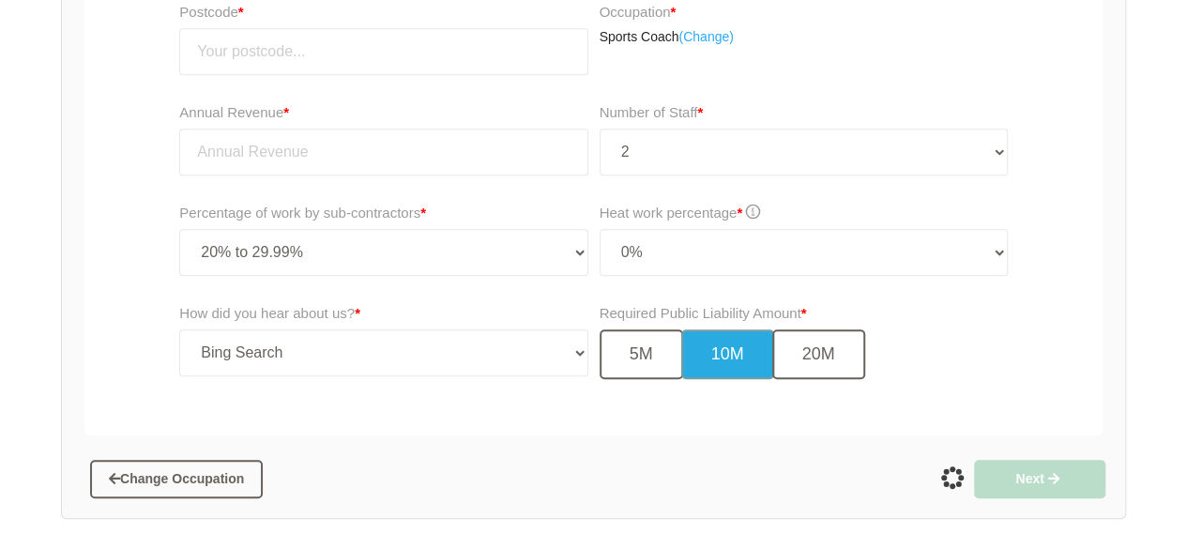
scroll to position [632, 0]
